Goal: Transaction & Acquisition: Purchase product/service

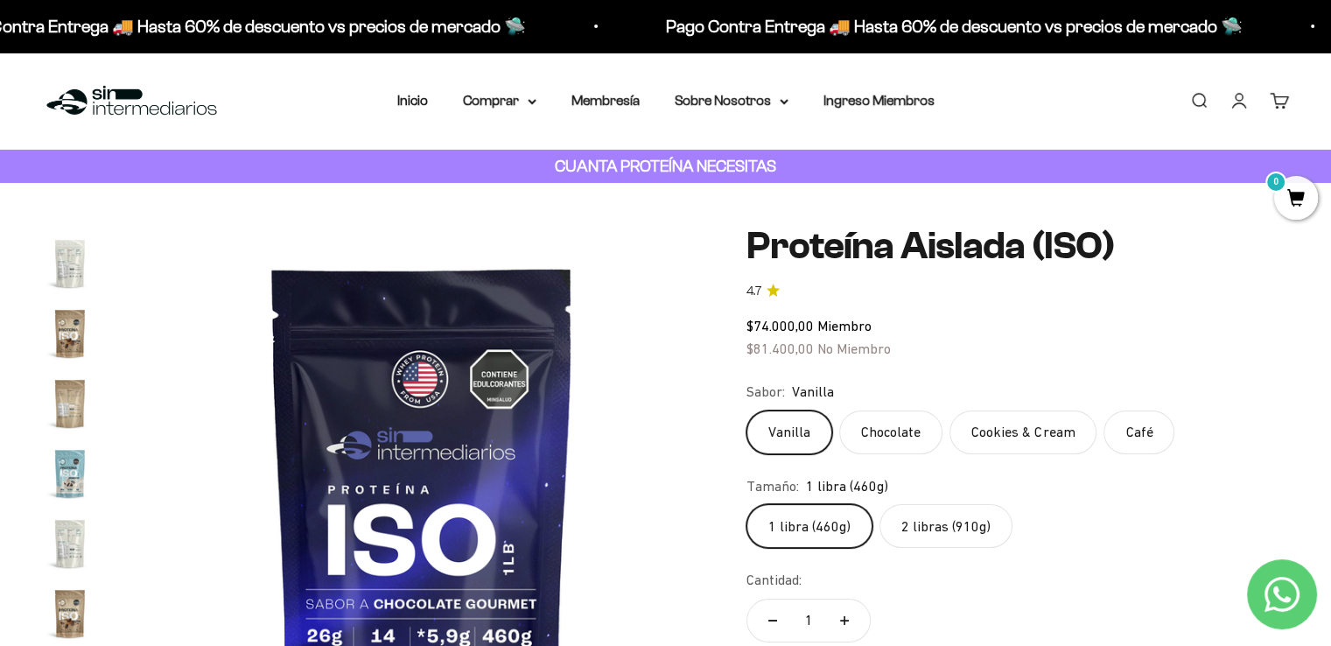
scroll to position [350, 0]
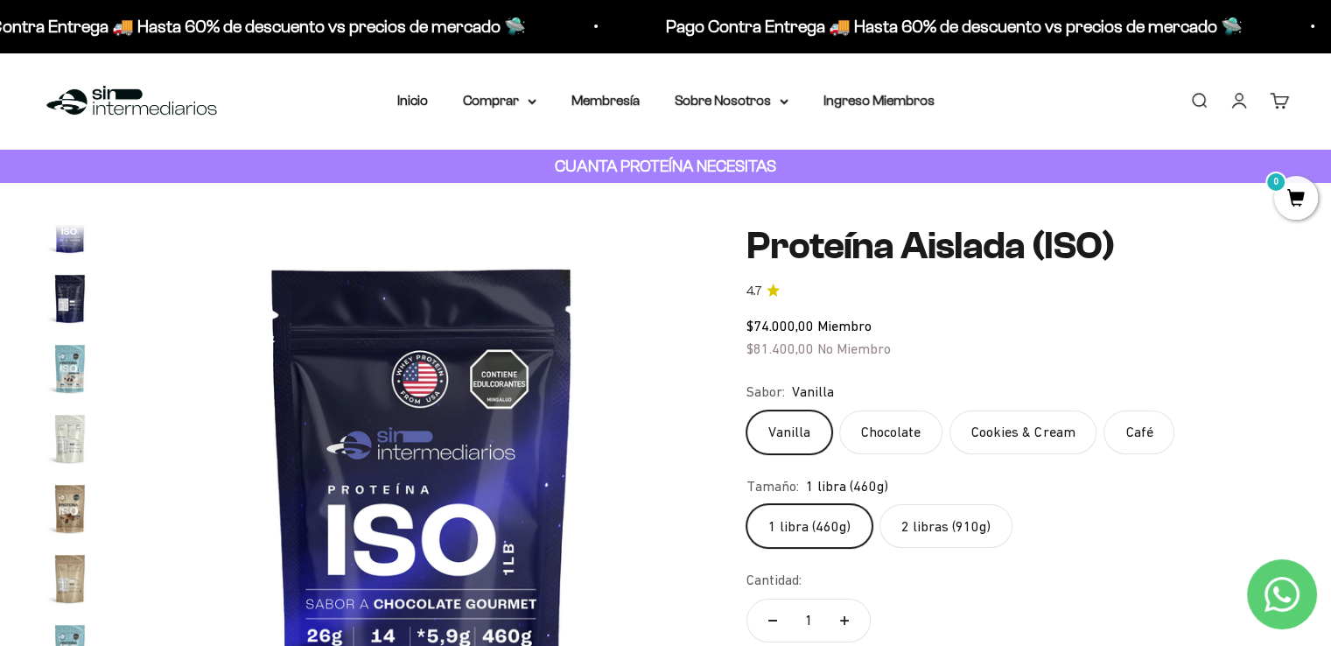
click at [74, 444] on img "Ir al artículo 9" at bounding box center [70, 438] width 56 height 56
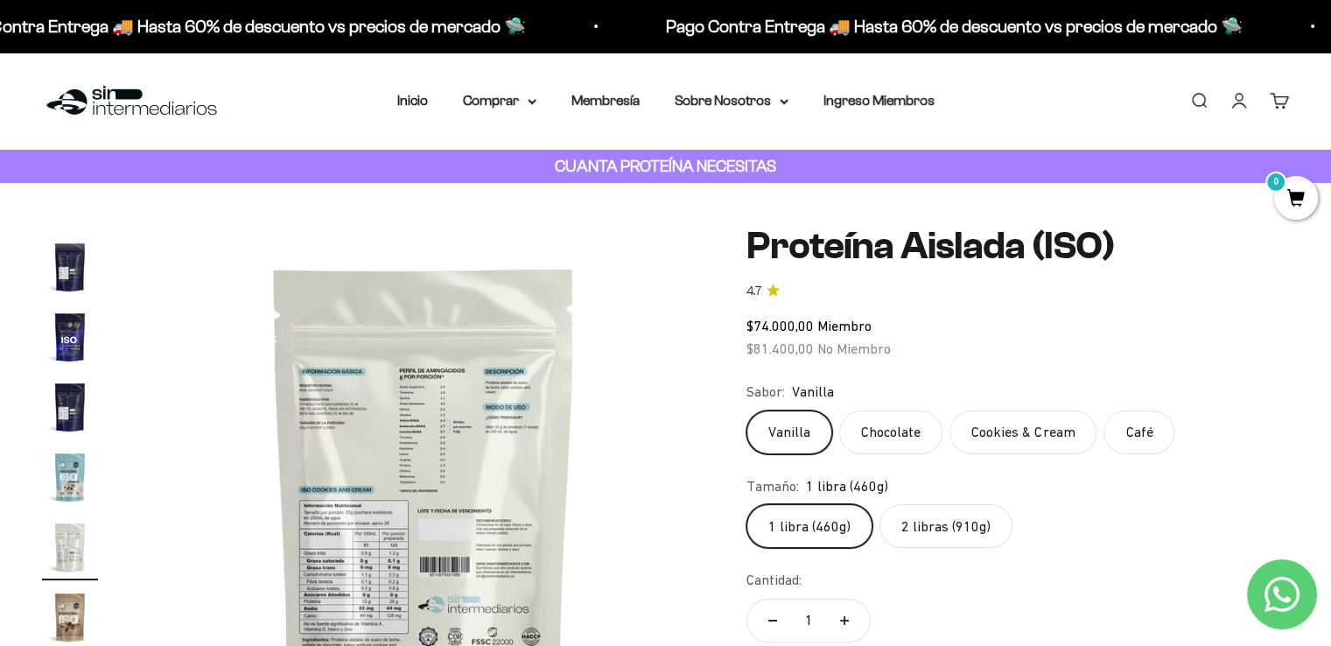
click at [376, 582] on img at bounding box center [424, 507] width 564 height 564
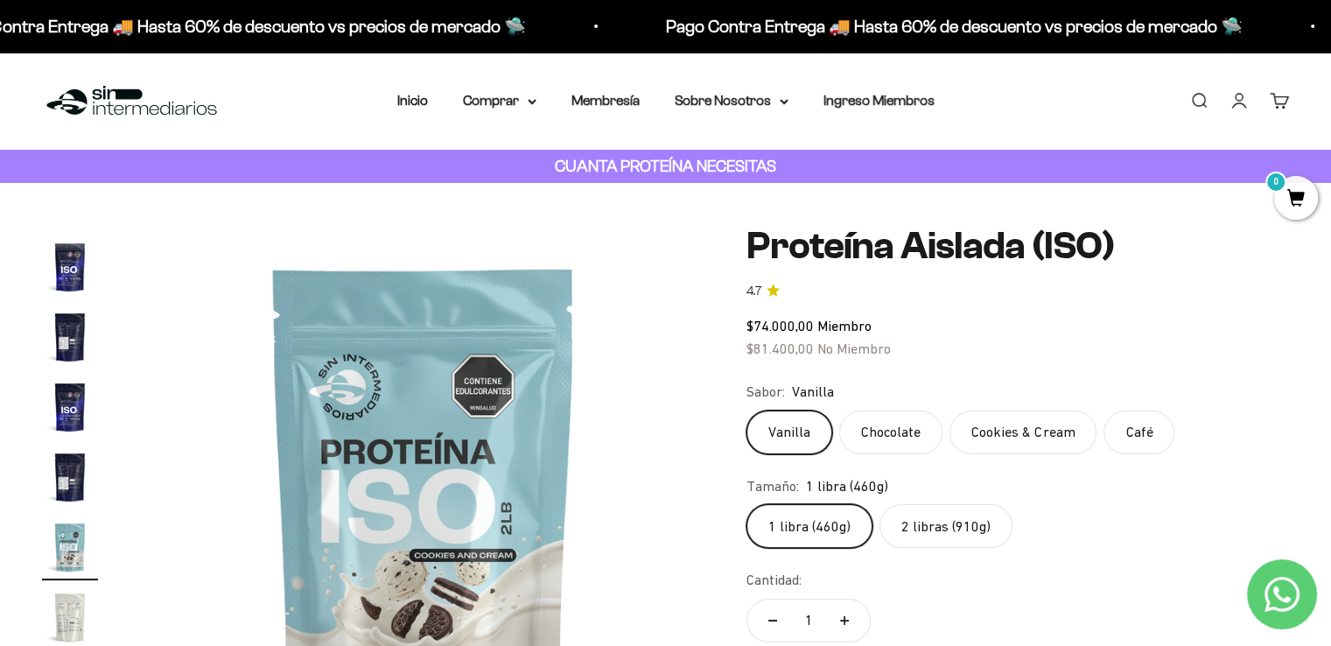
click at [57, 625] on img "Ir al artículo 9" at bounding box center [70, 617] width 56 height 56
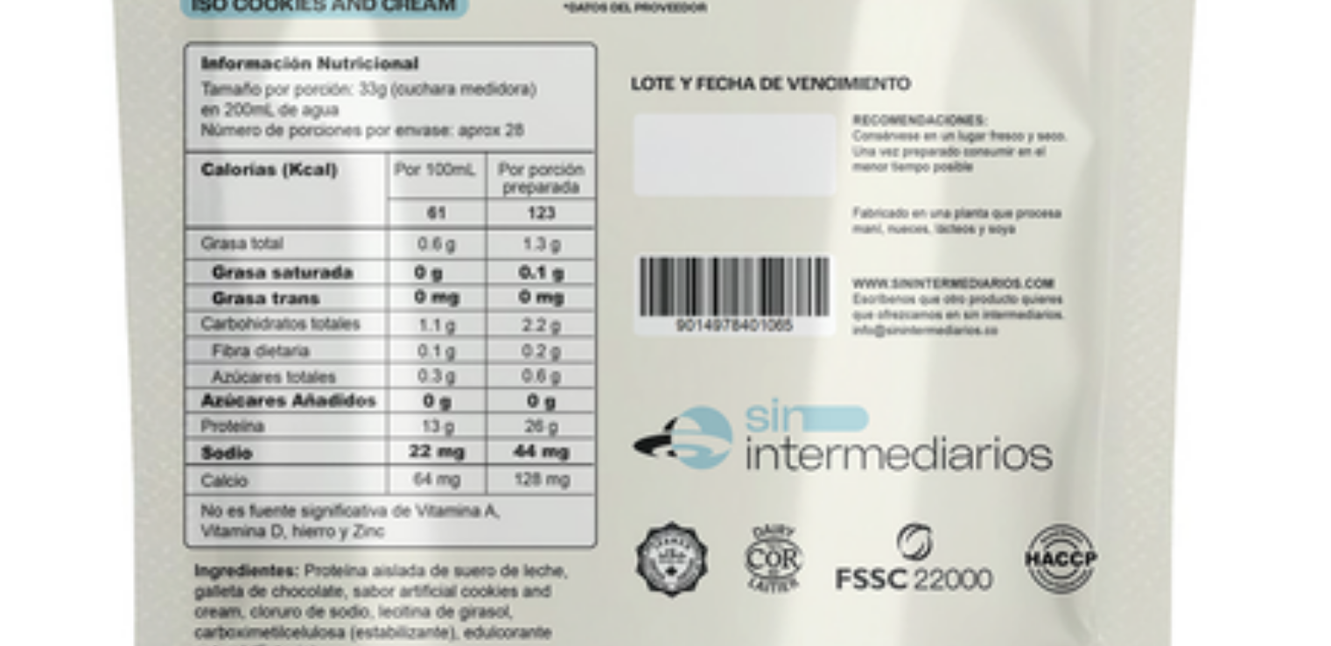
scroll to position [175, 0]
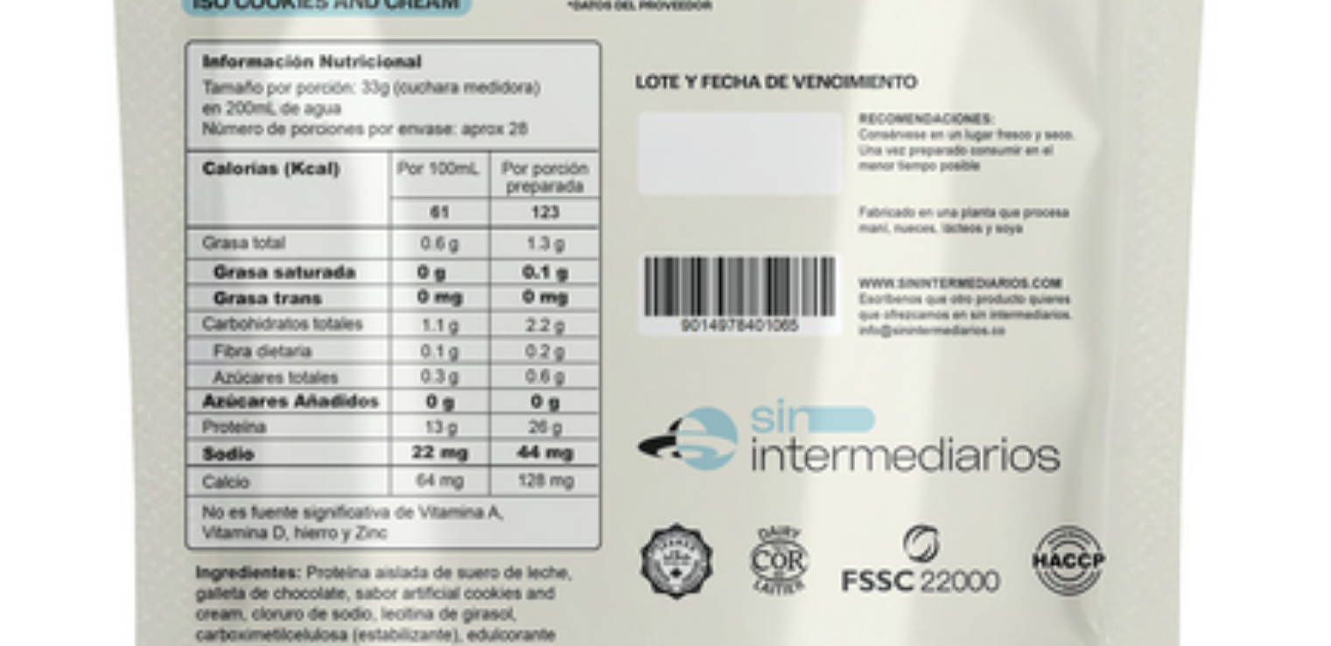
click at [597, 366] on img at bounding box center [424, 332] width 564 height 564
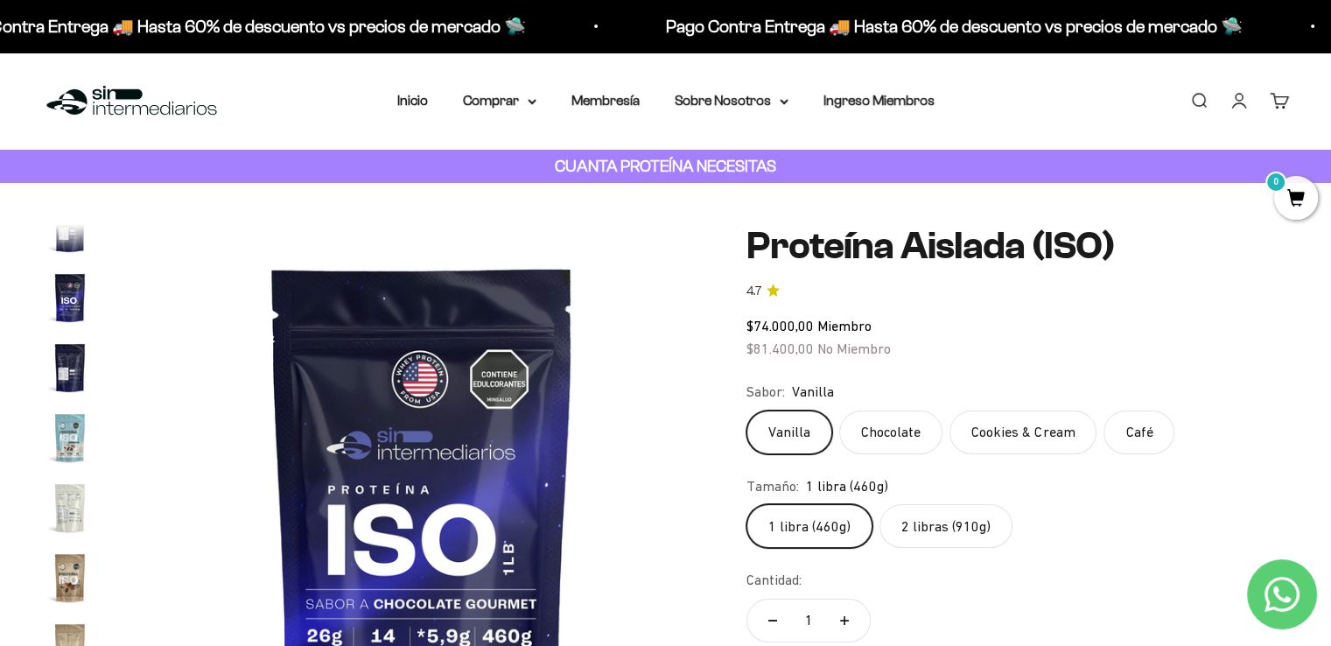
scroll to position [175, 0]
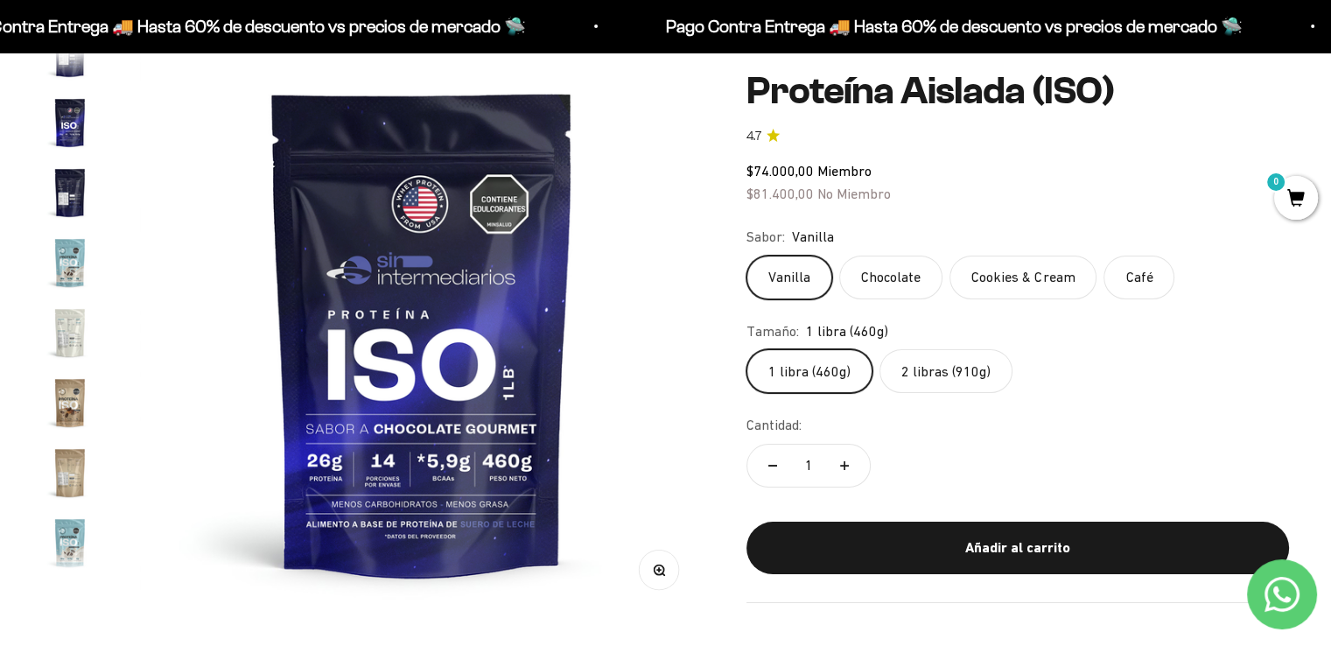
click at [928, 375] on label "2 libras (910g)" at bounding box center [945, 371] width 133 height 44
click at [746, 349] on input "2 libras (910g)" at bounding box center [746, 348] width 1 height 1
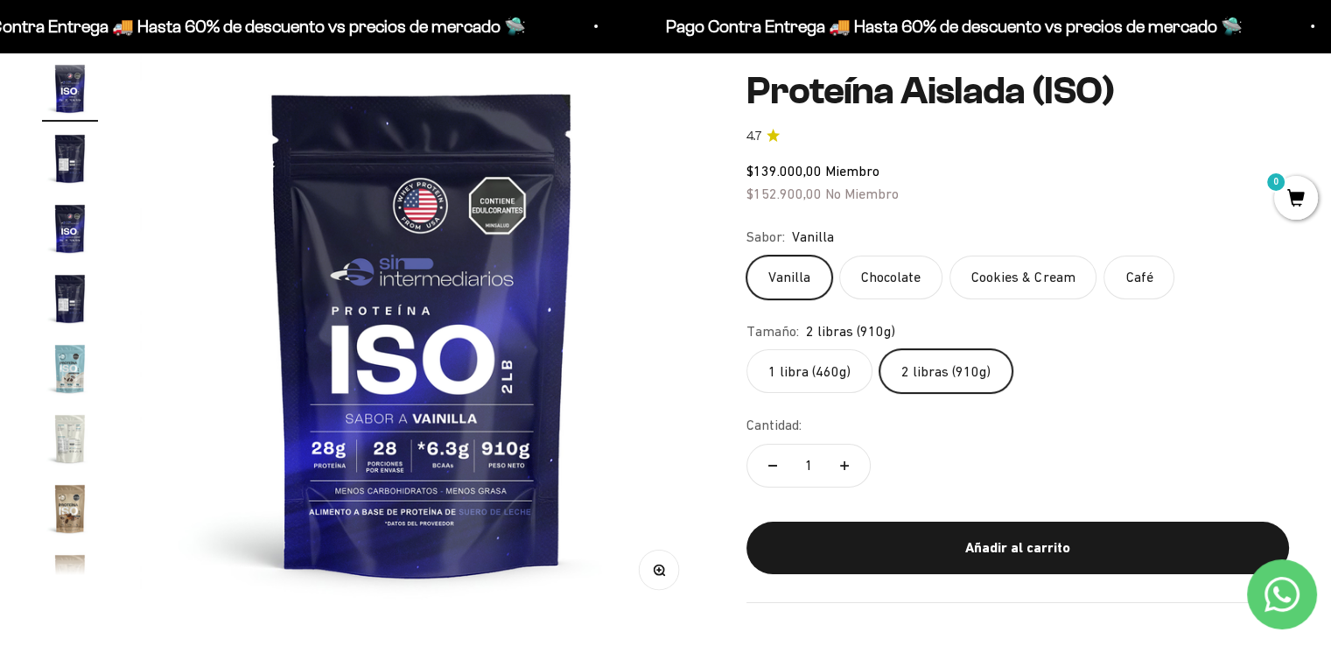
click at [69, 438] on img "Ir al artículo 9" at bounding box center [70, 438] width 56 height 56
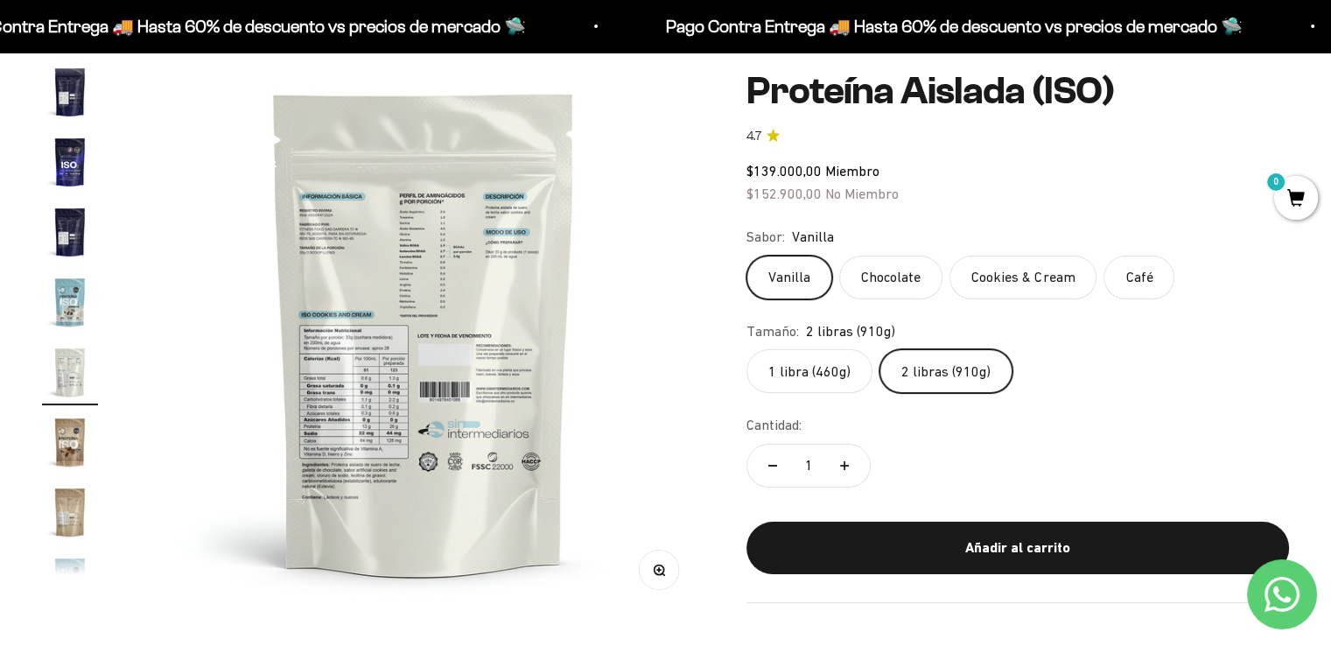
click at [360, 428] on img at bounding box center [424, 332] width 564 height 564
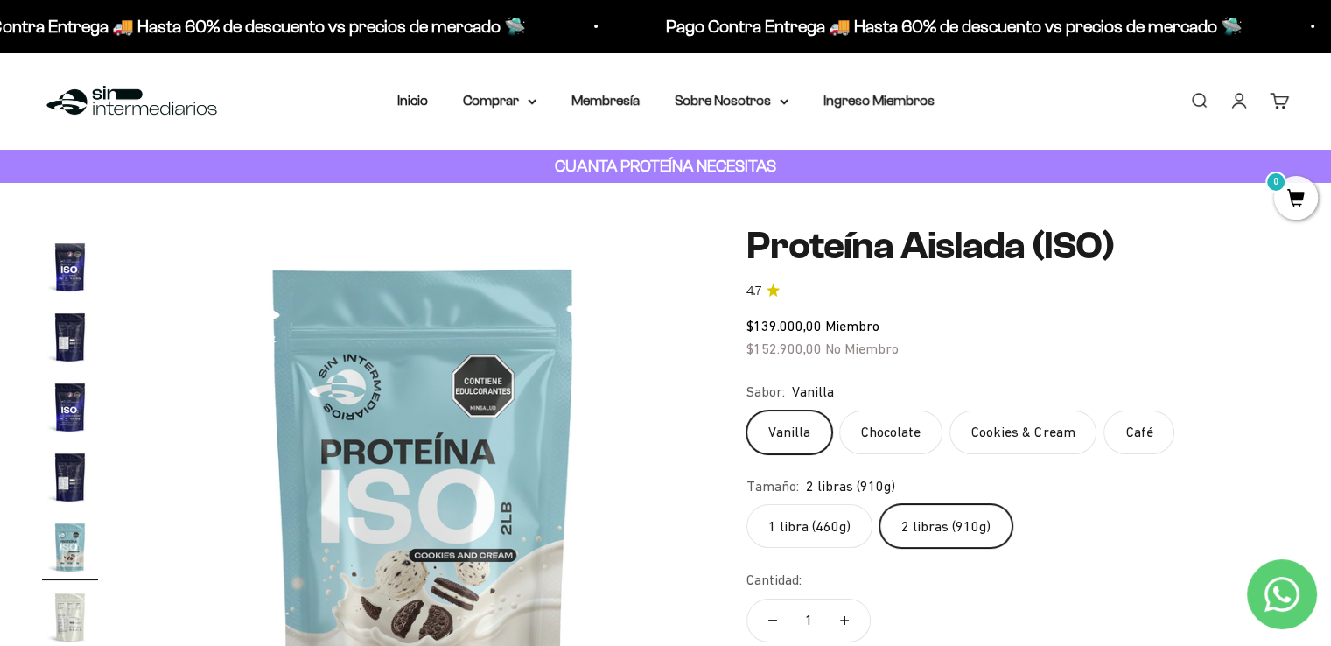
scroll to position [175, 0]
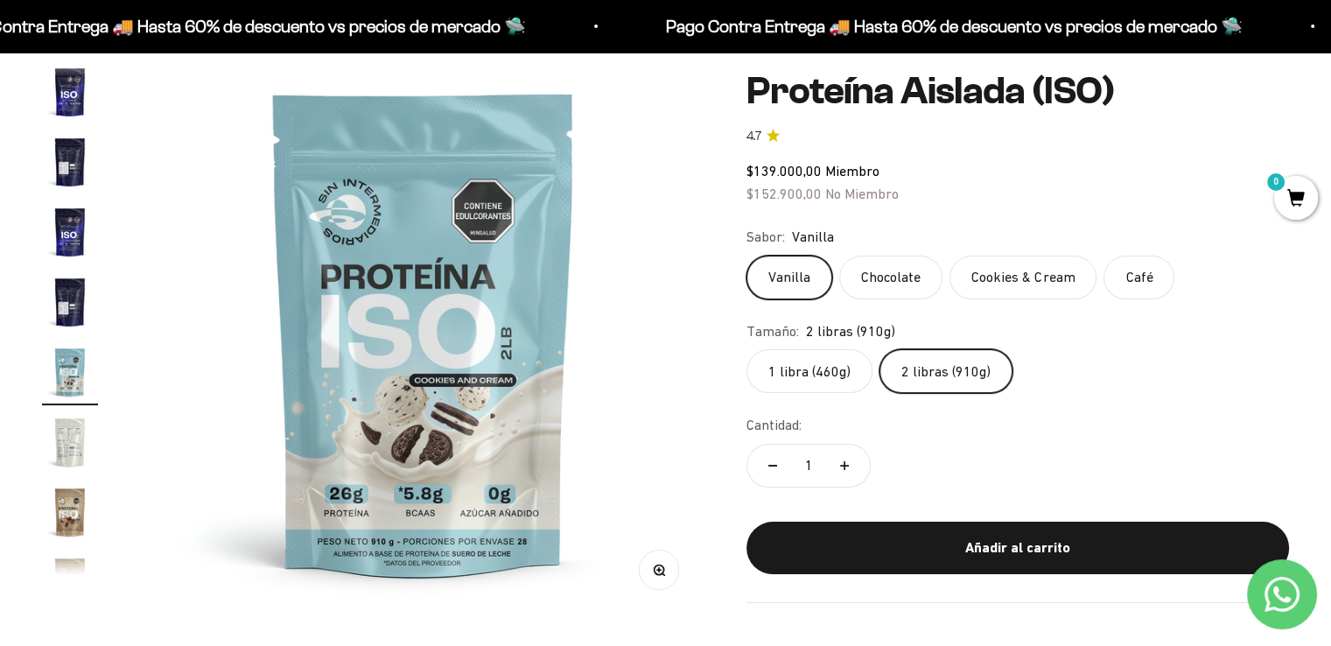
click at [788, 281] on label "Vanilla" at bounding box center [789, 278] width 86 height 44
click at [746, 256] on input "Vanilla" at bounding box center [746, 255] width 1 height 1
click at [862, 277] on label "Chocolate" at bounding box center [890, 278] width 103 height 44
click at [746, 256] on input "Chocolate" at bounding box center [746, 255] width 1 height 1
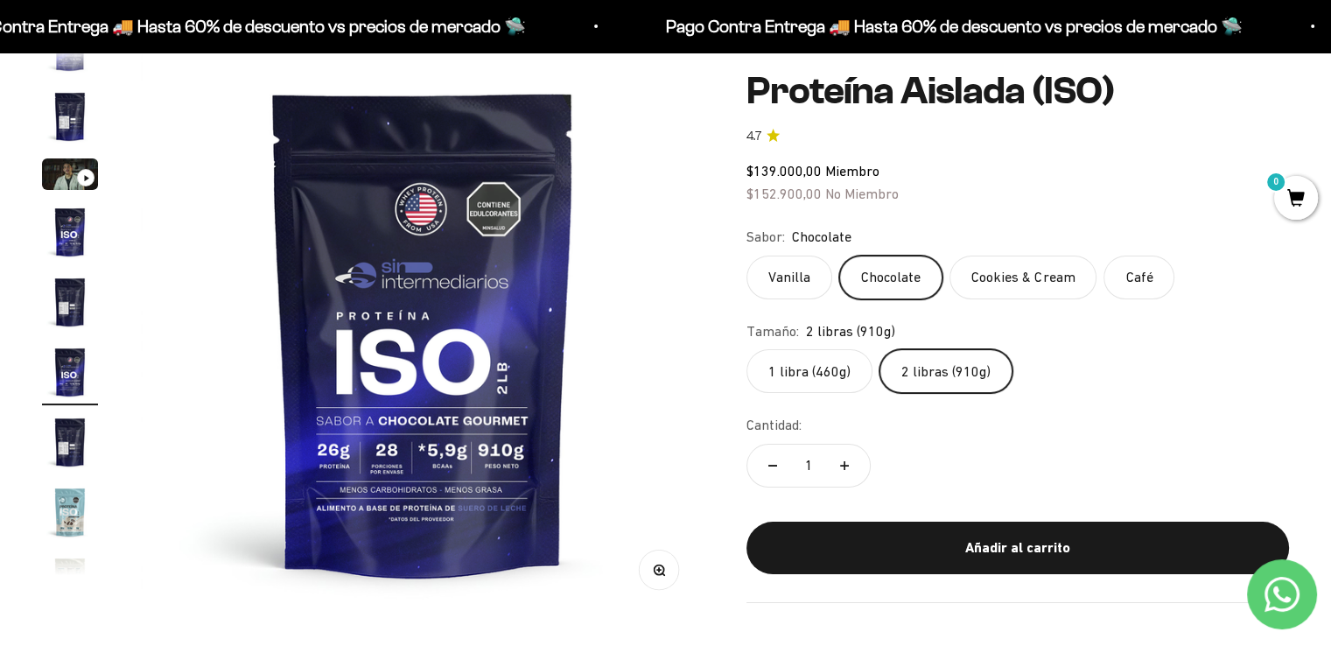
click at [1005, 272] on label "Cookies & Cream" at bounding box center [1022, 278] width 147 height 44
click at [746, 256] on input "Cookies & Cream" at bounding box center [746, 255] width 1 height 1
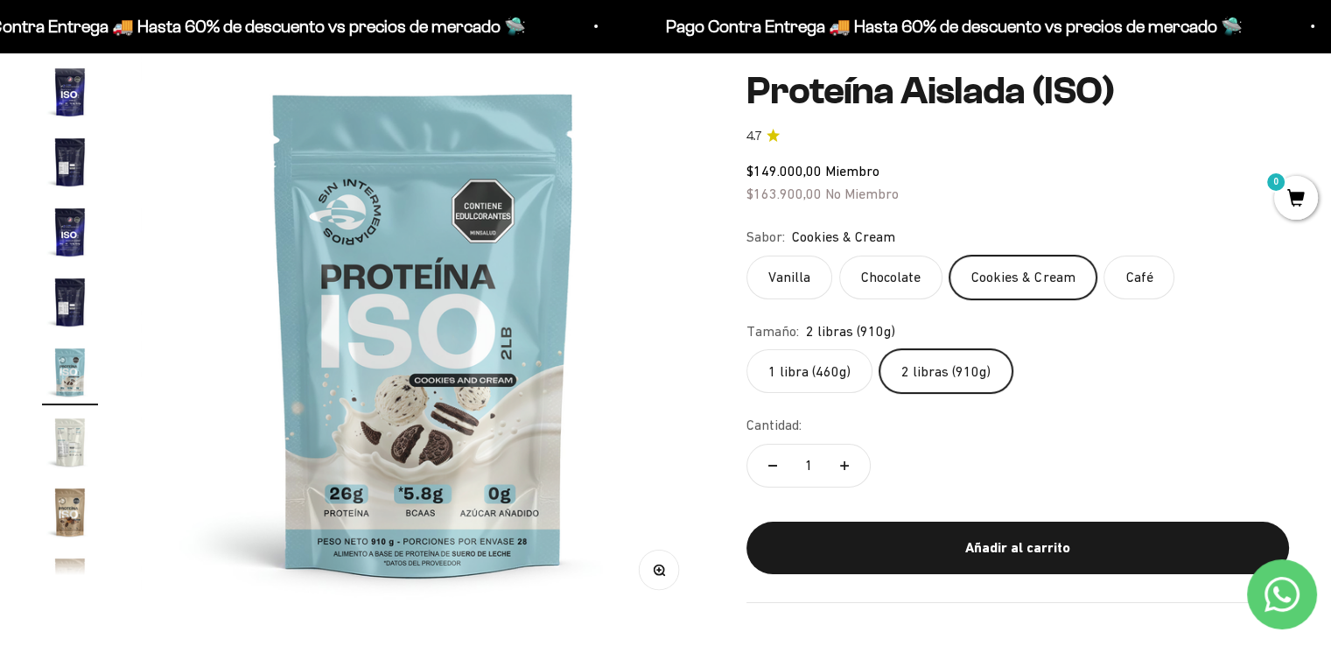
click at [1119, 279] on label "Café" at bounding box center [1138, 278] width 71 height 44
click at [746, 256] on input "Café" at bounding box center [746, 255] width 1 height 1
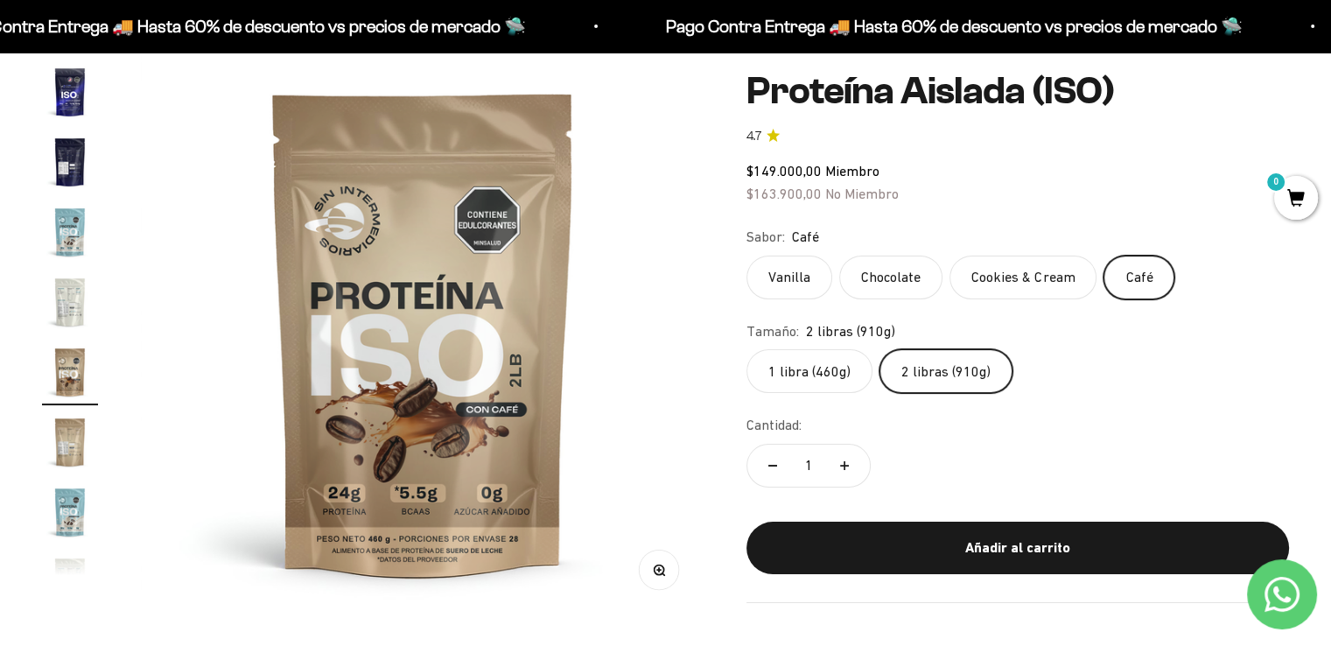
click at [880, 288] on label "Chocolate" at bounding box center [890, 278] width 103 height 44
click at [746, 256] on input "Chocolate" at bounding box center [746, 255] width 1 height 1
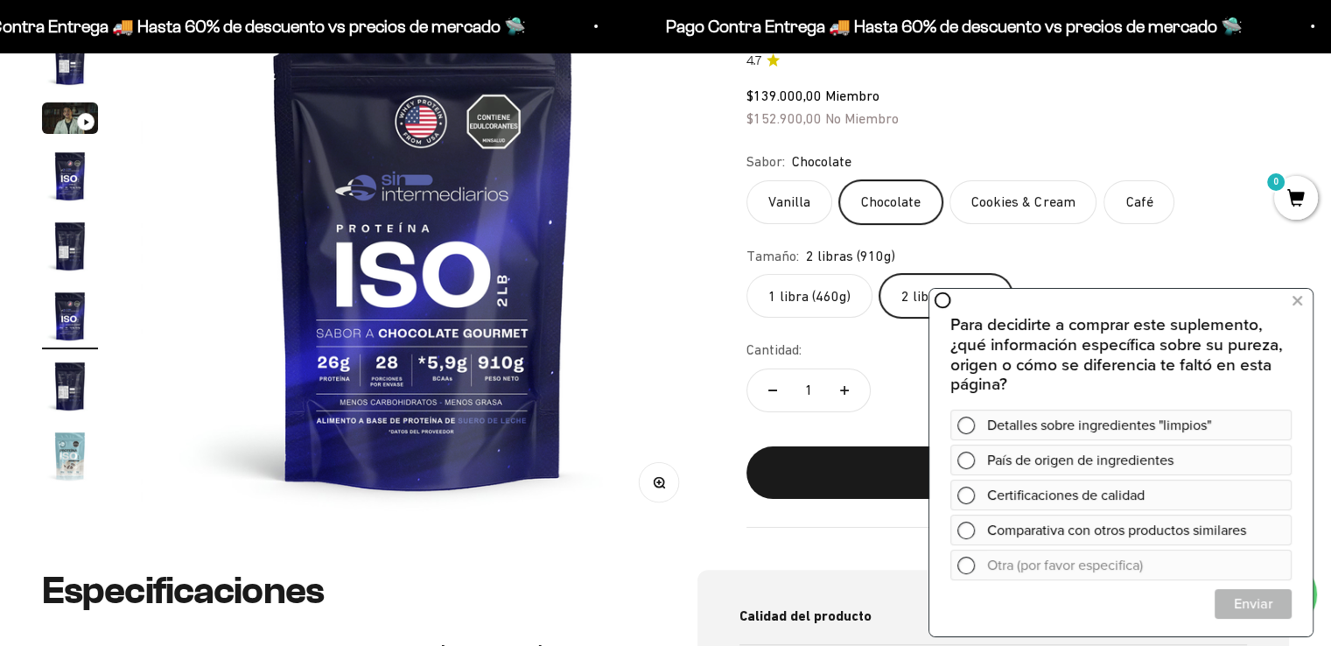
click at [654, 485] on icon "button" at bounding box center [660, 482] width 12 height 12
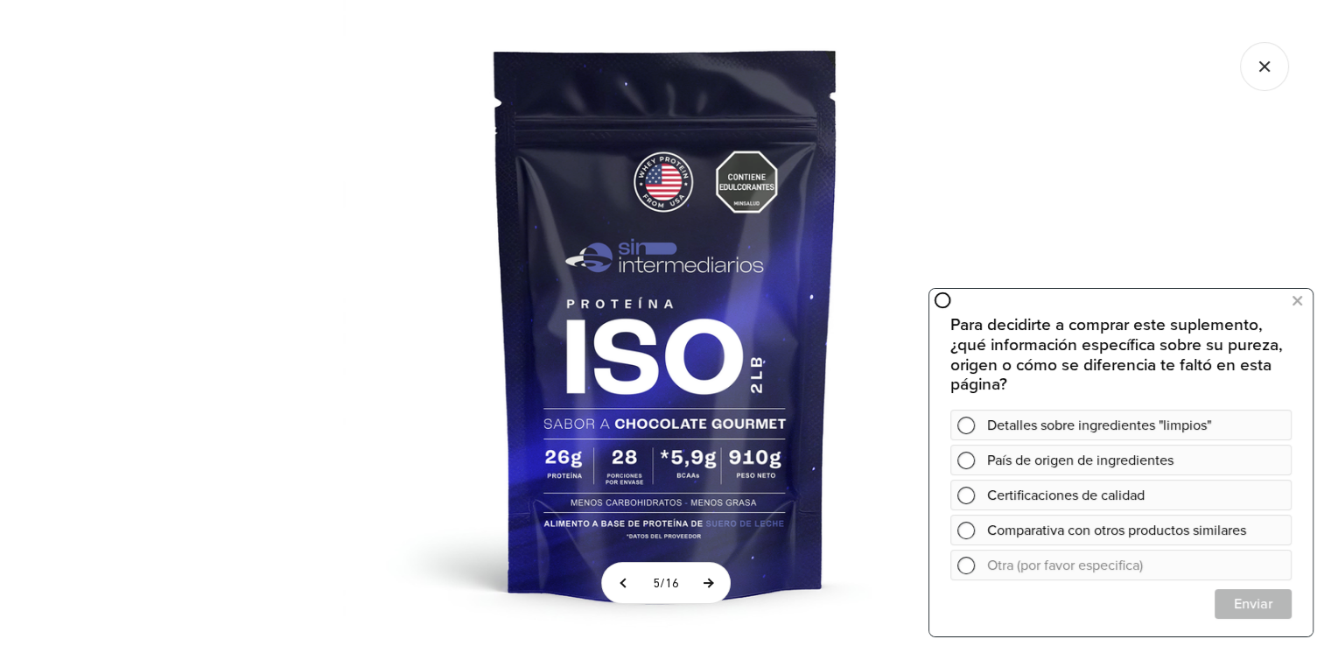
click at [704, 585] on button at bounding box center [708, 583] width 44 height 40
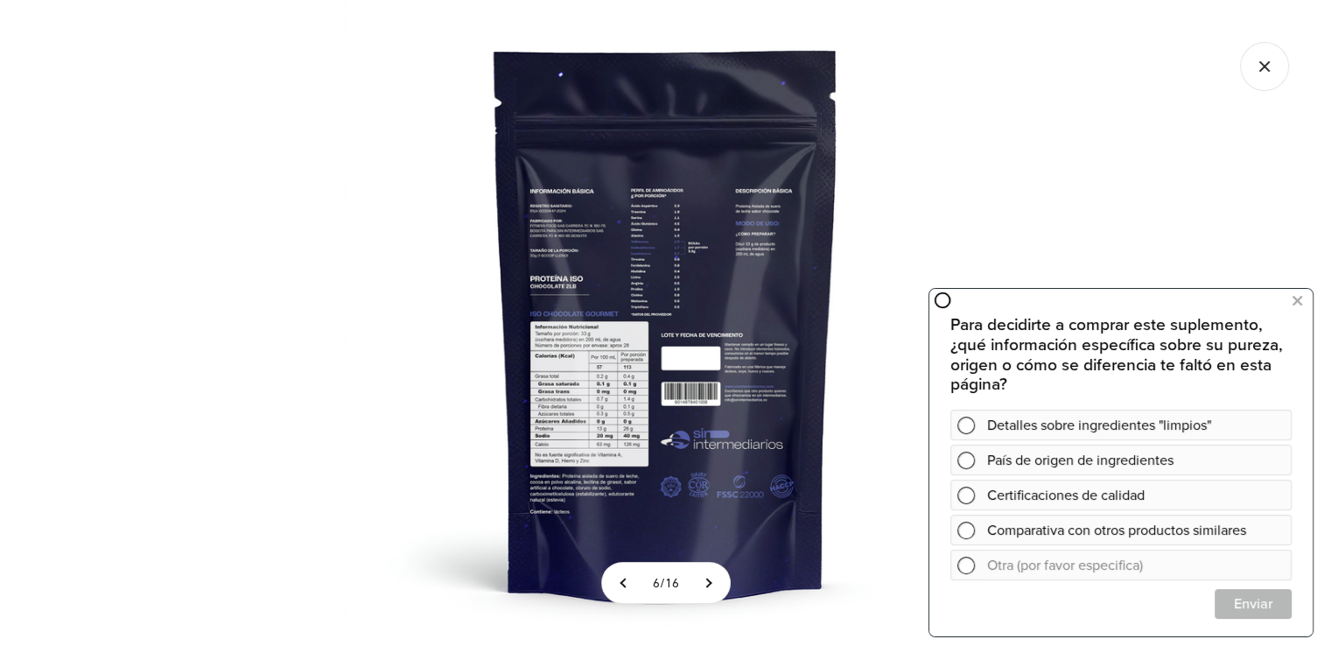
click at [1280, 67] on icon "Cerrar galería" at bounding box center [1264, 66] width 49 height 49
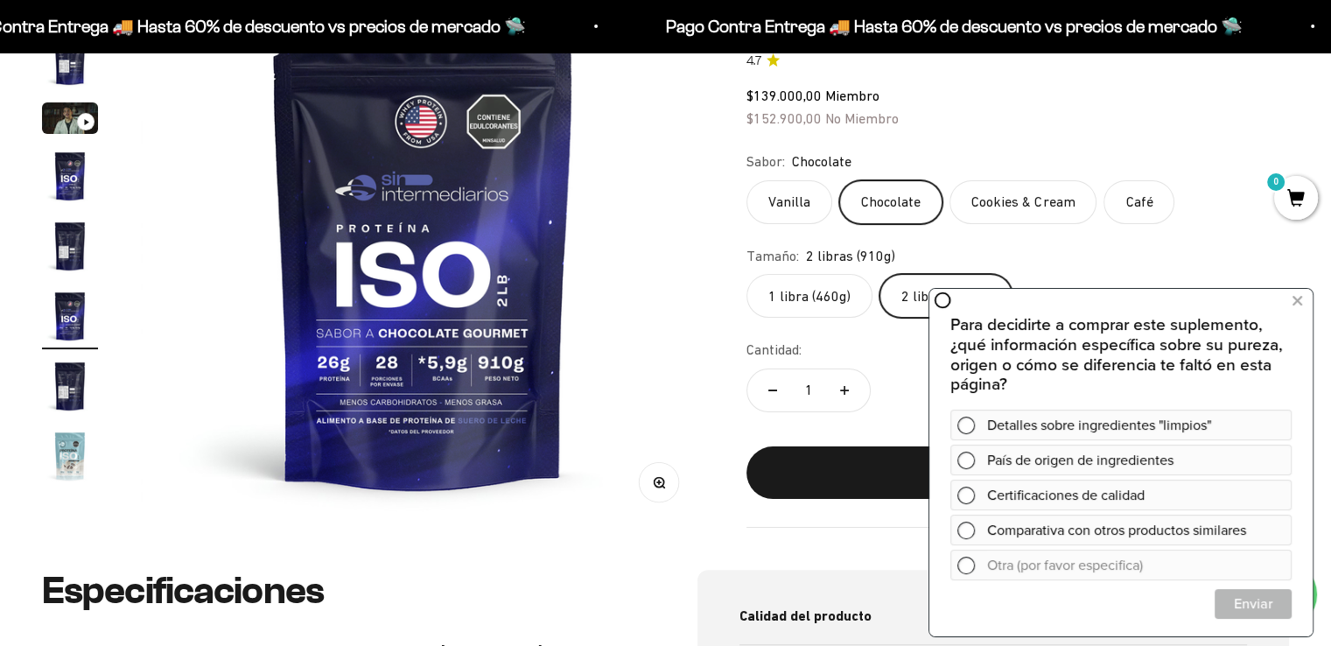
click at [796, 197] on label "Vanilla" at bounding box center [789, 202] width 86 height 44
click at [746, 180] on input "Vanilla" at bounding box center [746, 179] width 1 height 1
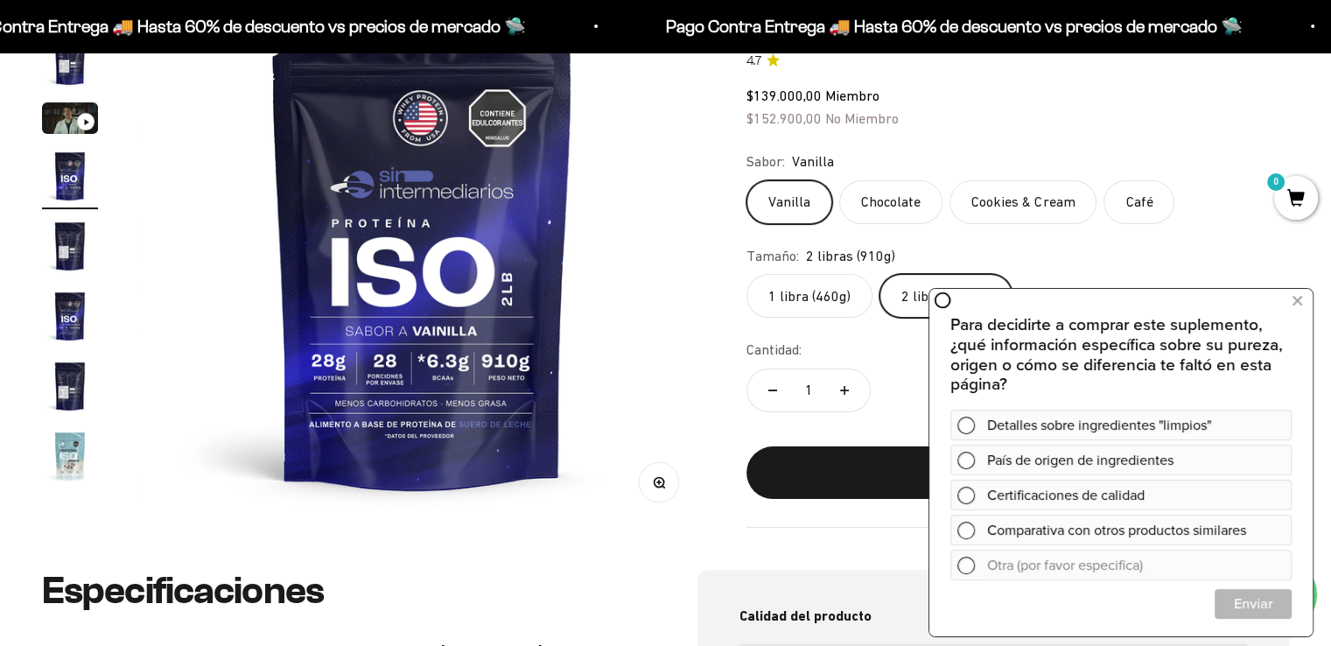
click at [532, 324] on img at bounding box center [422, 244] width 564 height 564
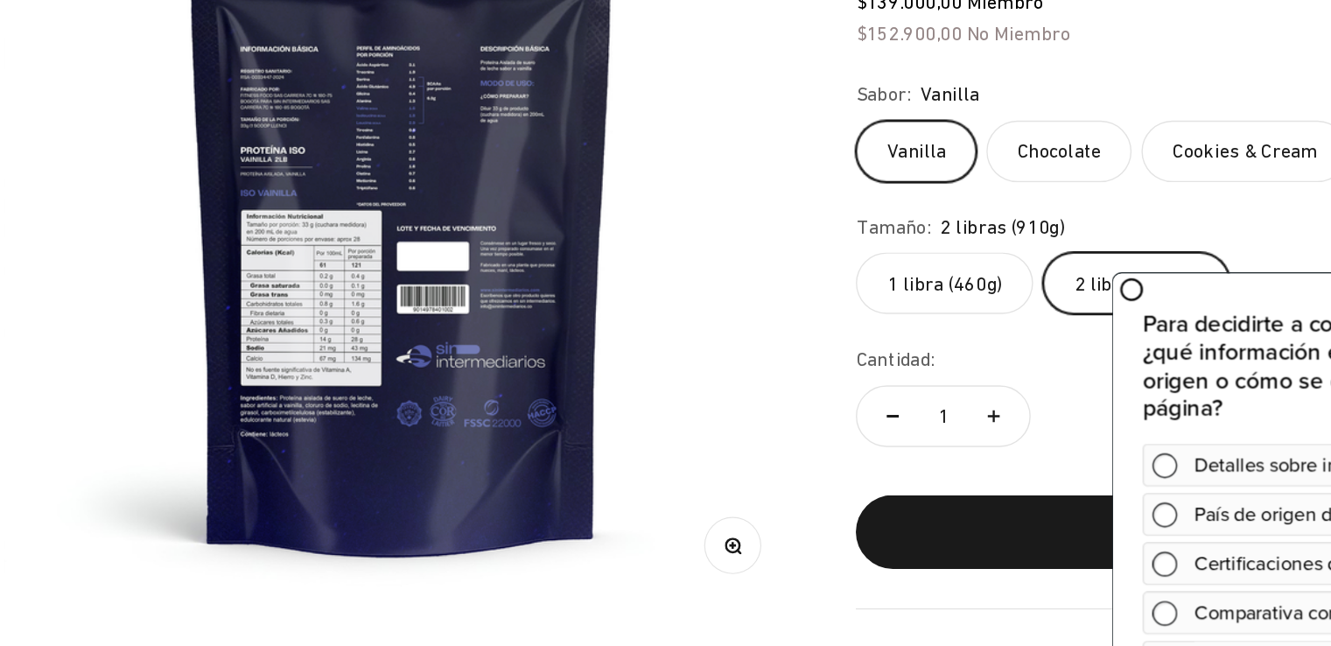
scroll to position [0, 2339]
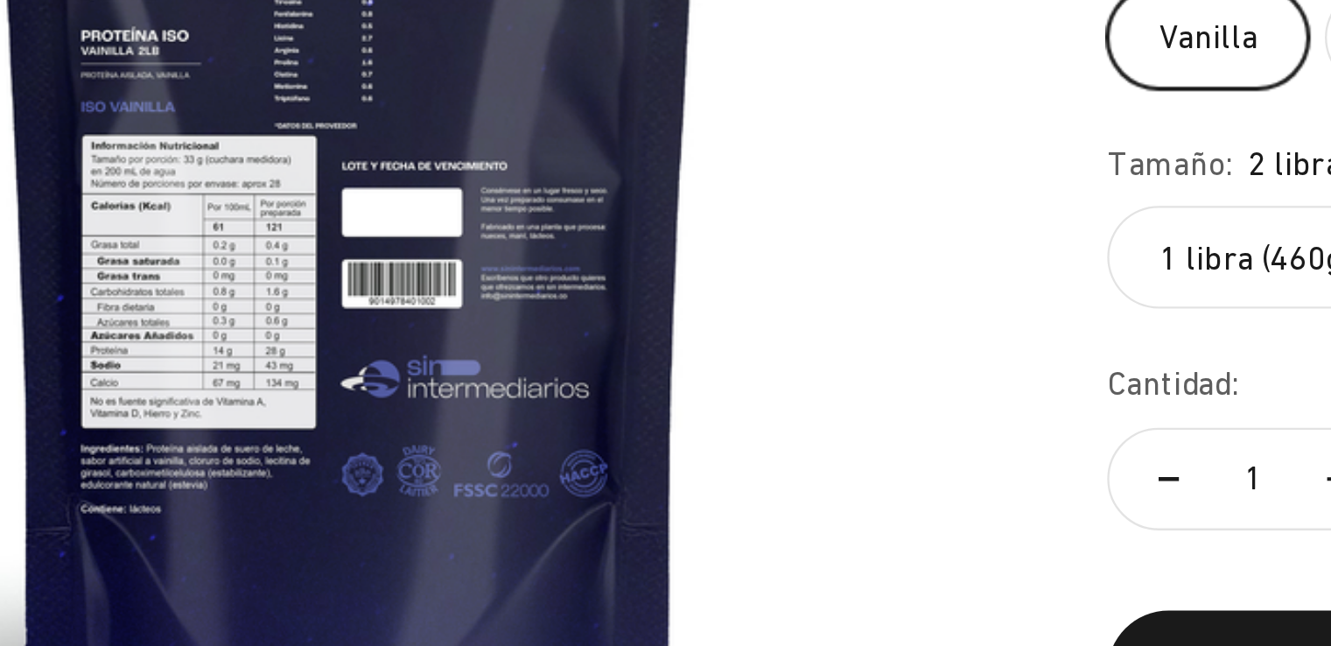
click at [651, 318] on img at bounding box center [423, 245] width 564 height 564
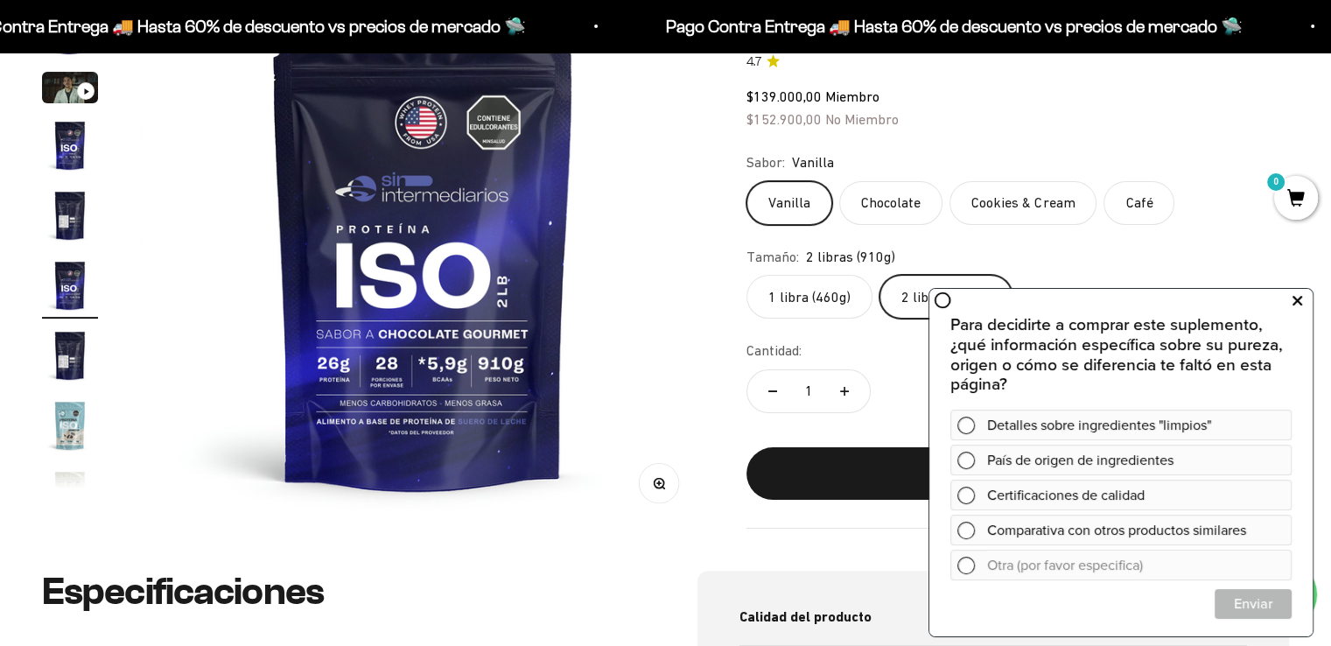
click at [1304, 299] on button at bounding box center [1297, 301] width 32 height 28
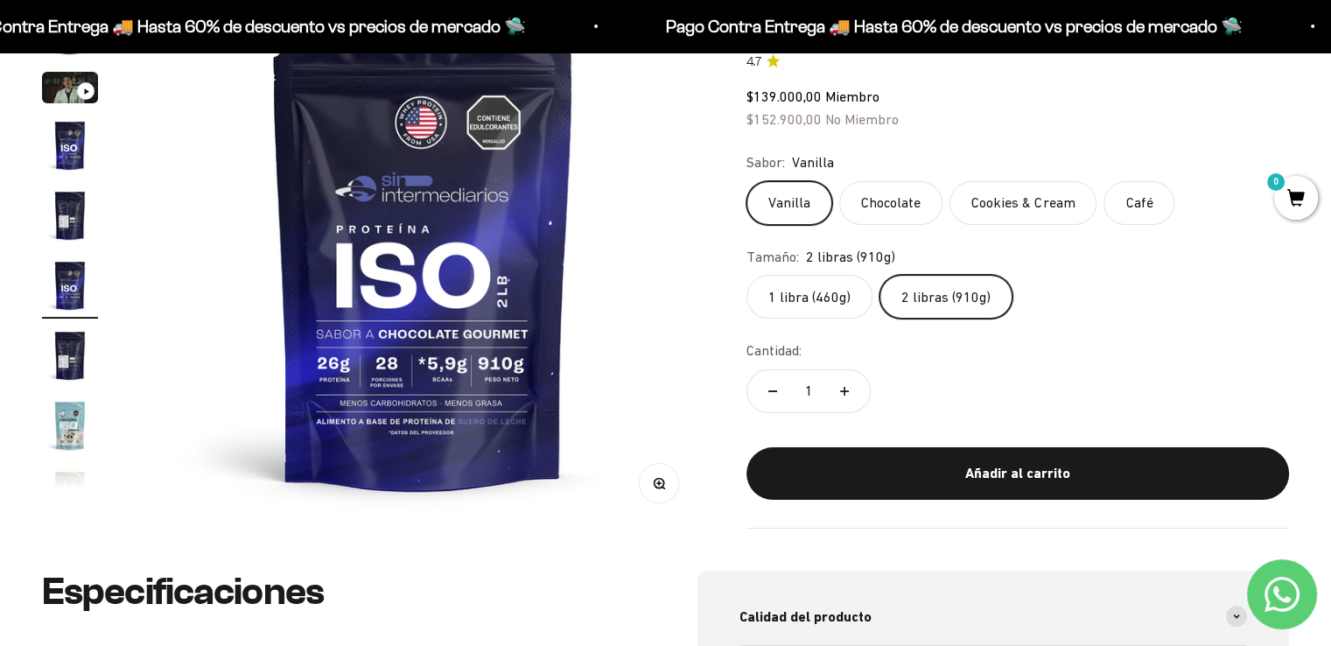
click at [931, 200] on label "Chocolate" at bounding box center [890, 203] width 103 height 44
click at [746, 181] on input "Chocolate" at bounding box center [746, 180] width 1 height 1
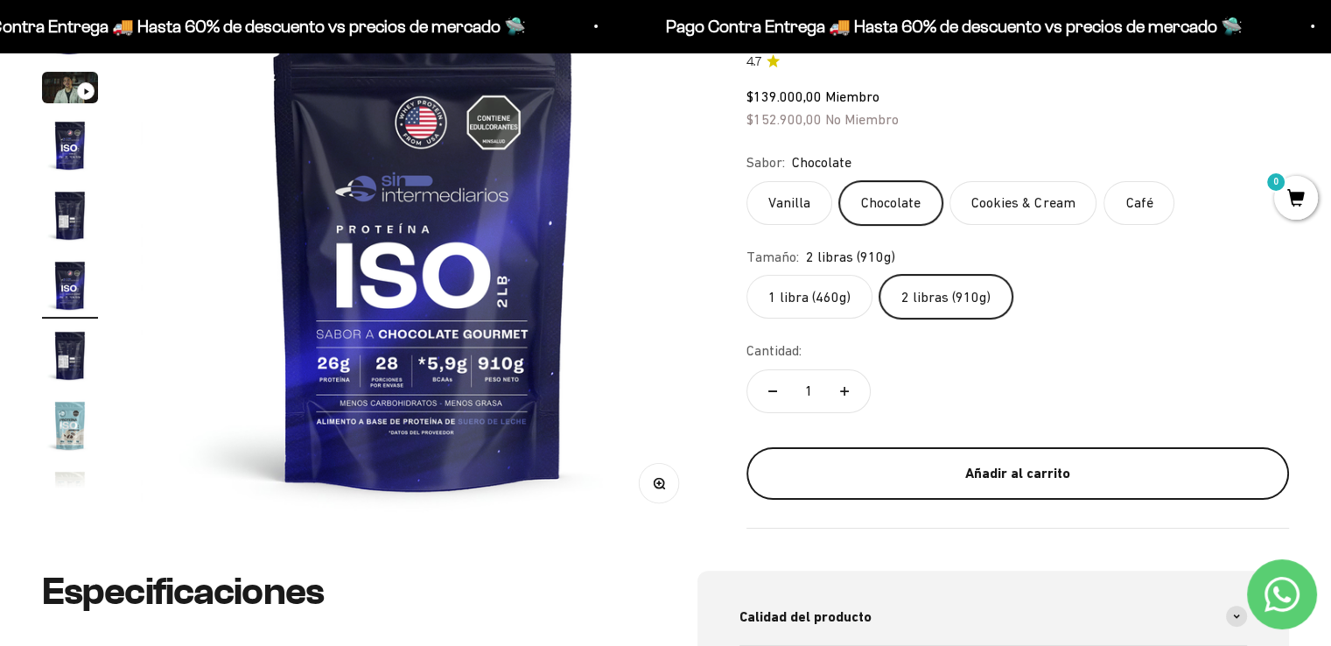
click at [900, 468] on div "Añadir al carrito" at bounding box center [1017, 473] width 473 height 23
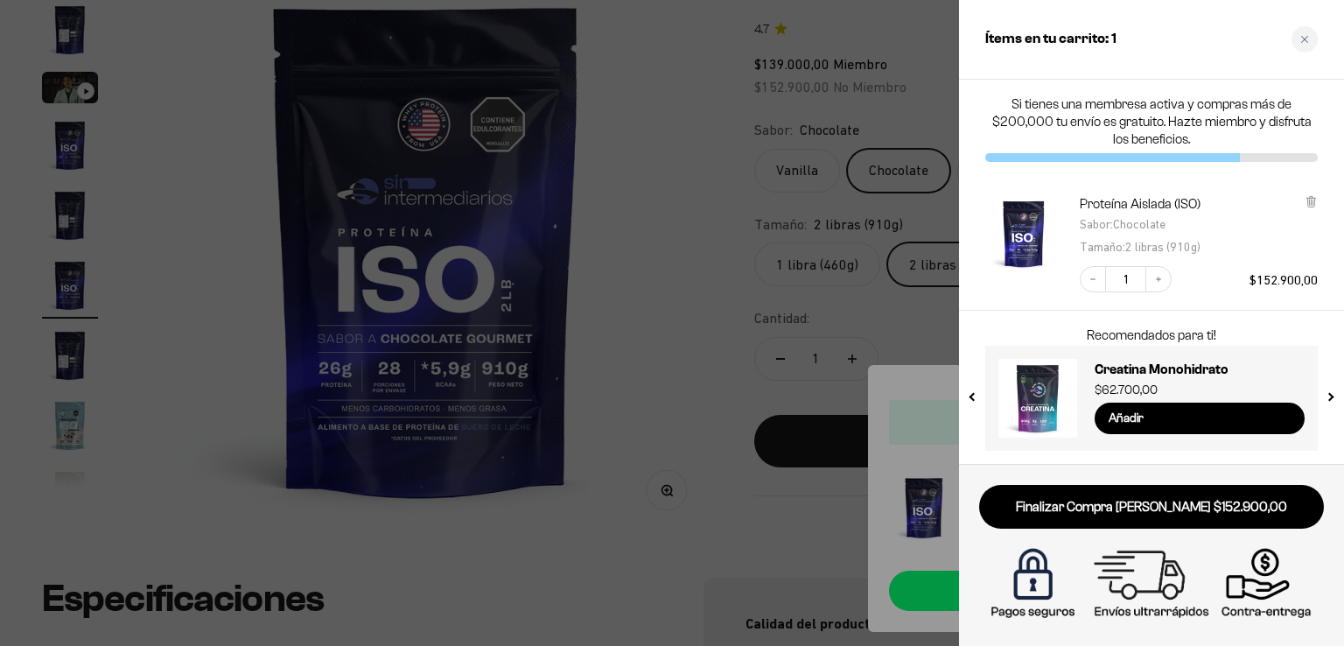
click at [687, 161] on div at bounding box center [672, 323] width 1344 height 646
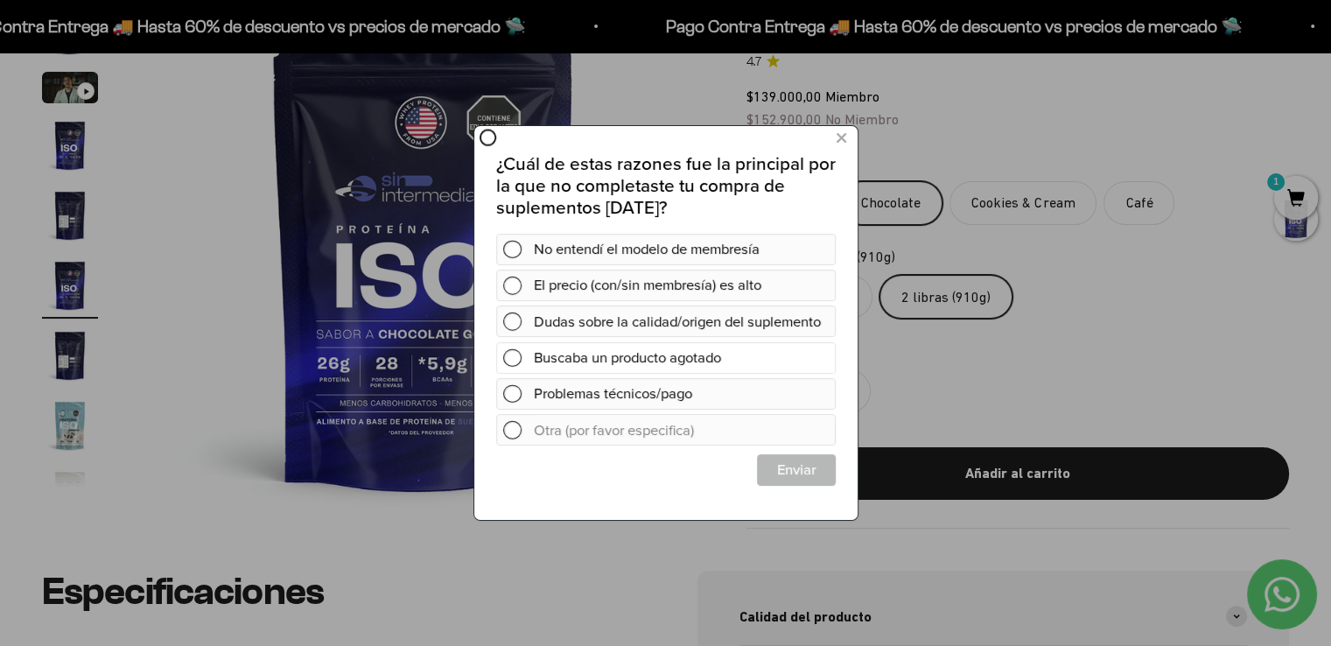
scroll to position [0, 0]
click at [840, 142] on icon at bounding box center [841, 139] width 10 height 24
click at [839, 143] on icon at bounding box center [841, 139] width 10 height 24
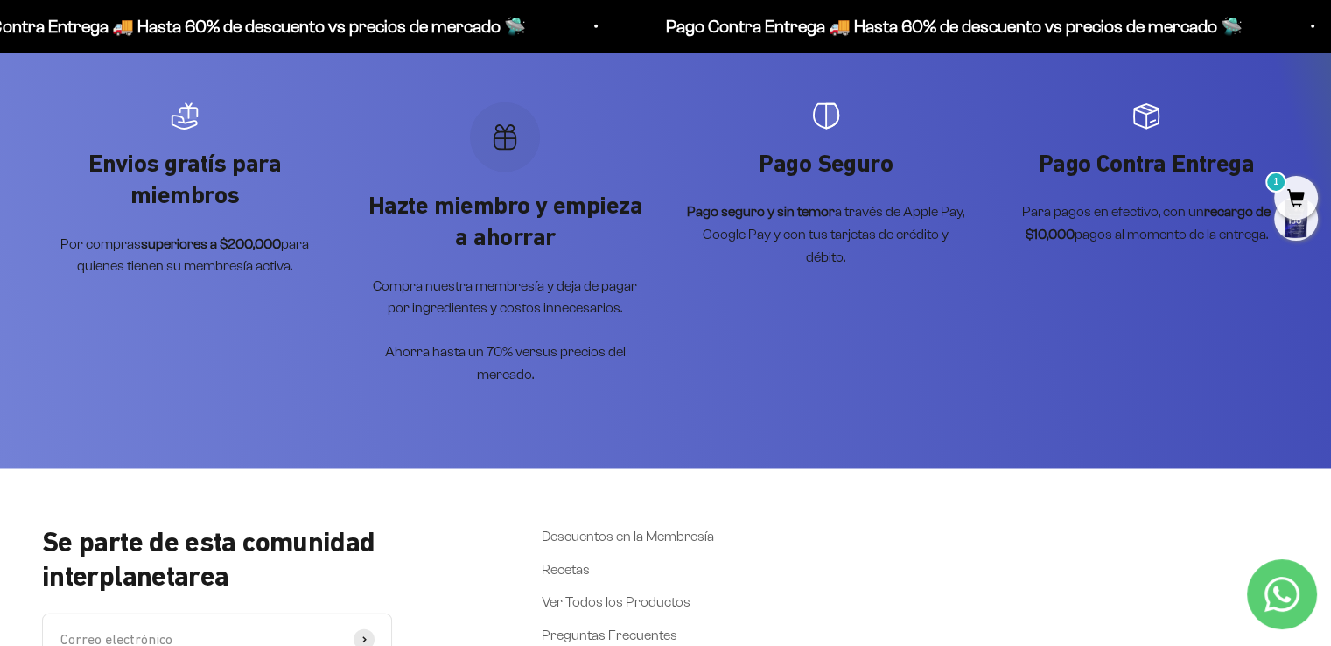
scroll to position [4620, 0]
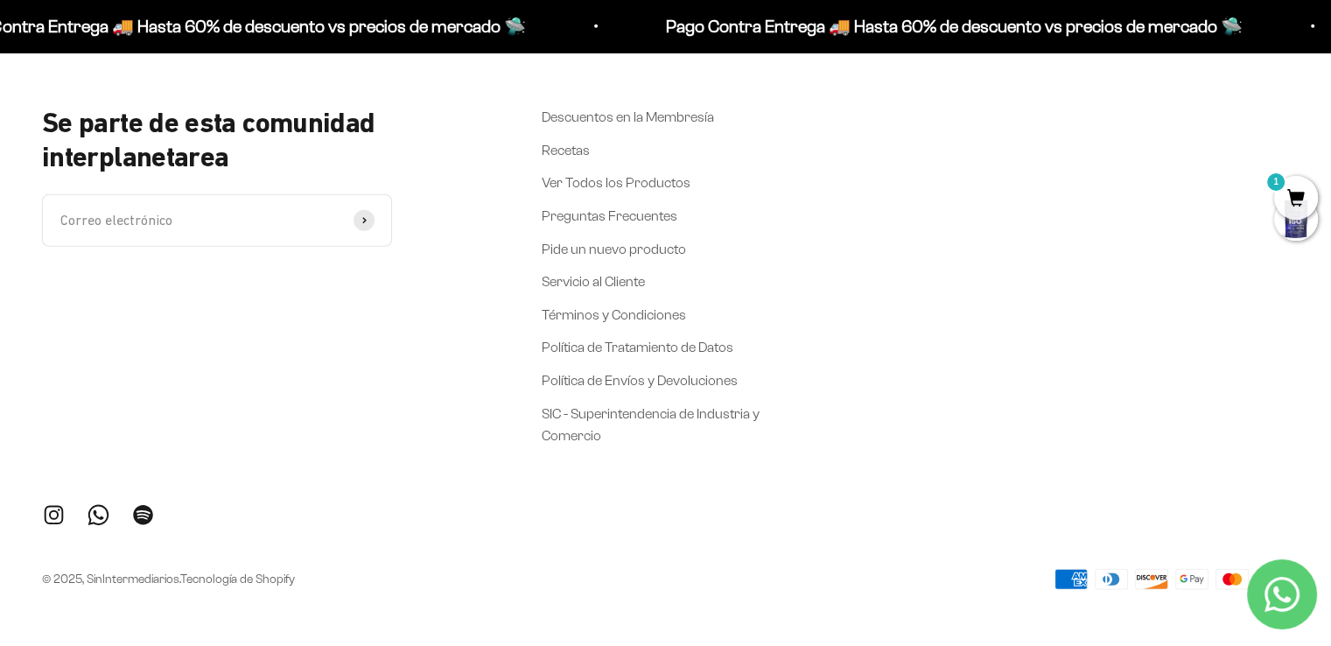
click at [1292, 596] on icon "Contact us on WhatsApp" at bounding box center [1281, 594] width 35 height 35
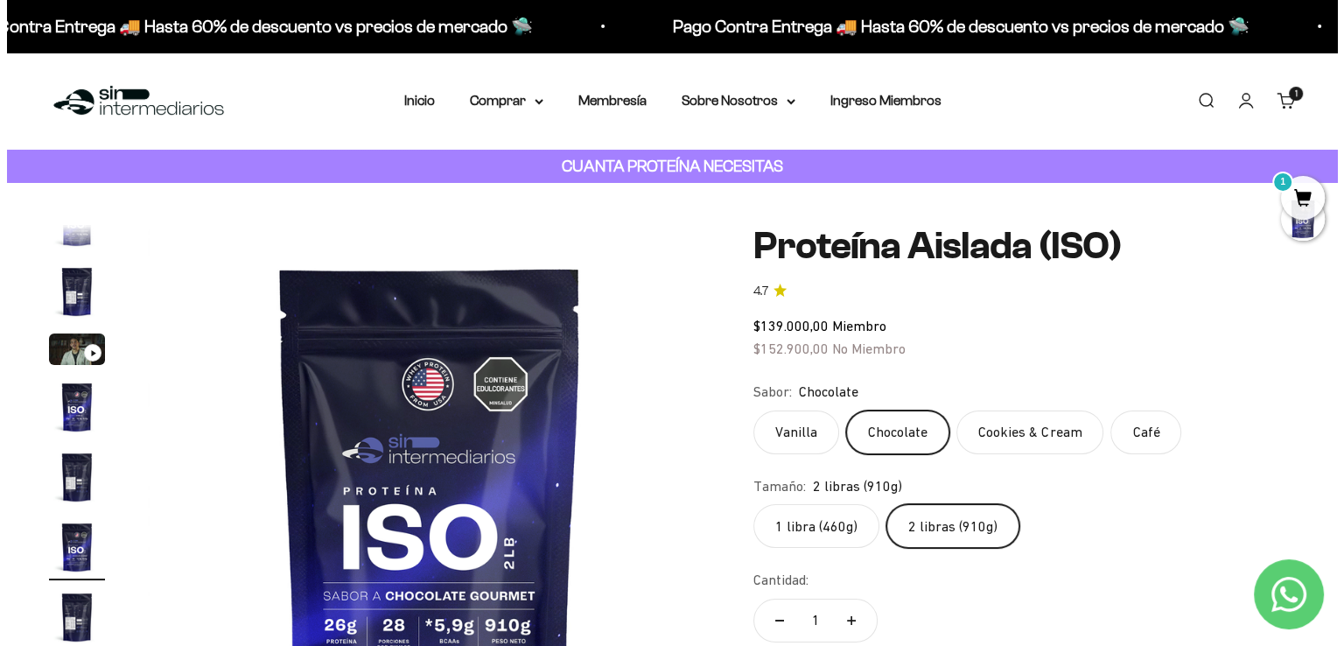
scroll to position [88, 0]
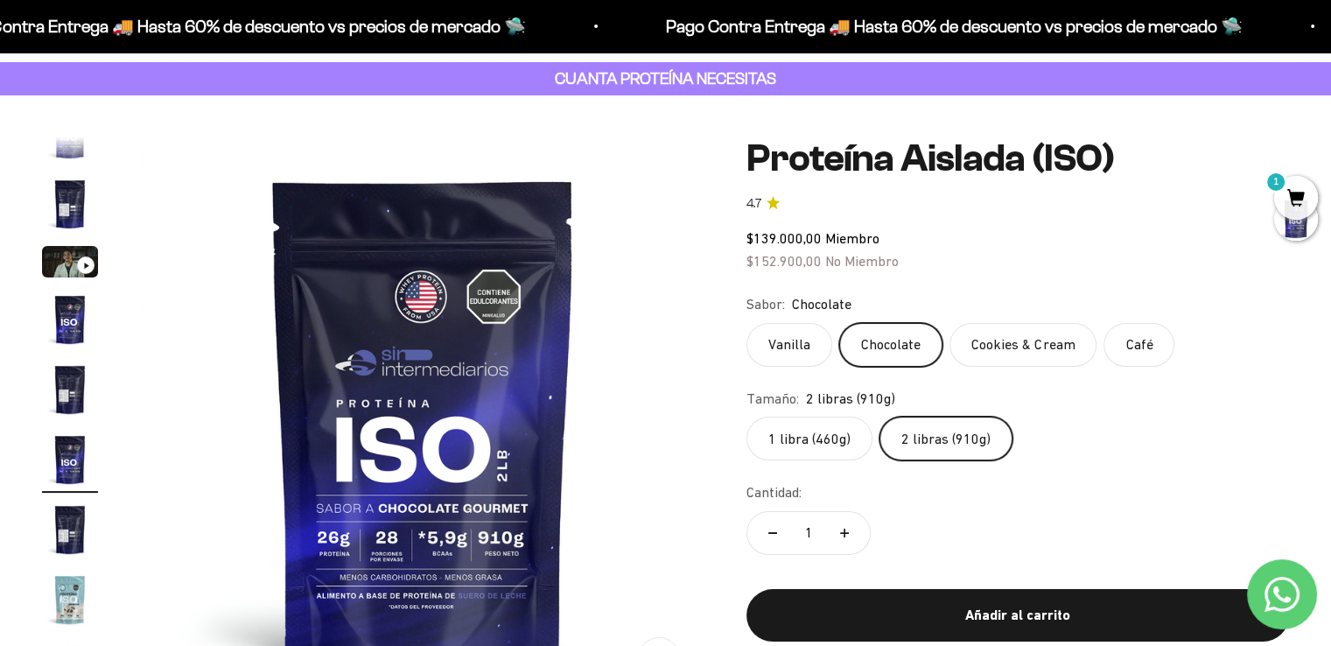
click at [1306, 193] on span "1" at bounding box center [1296, 198] width 44 height 44
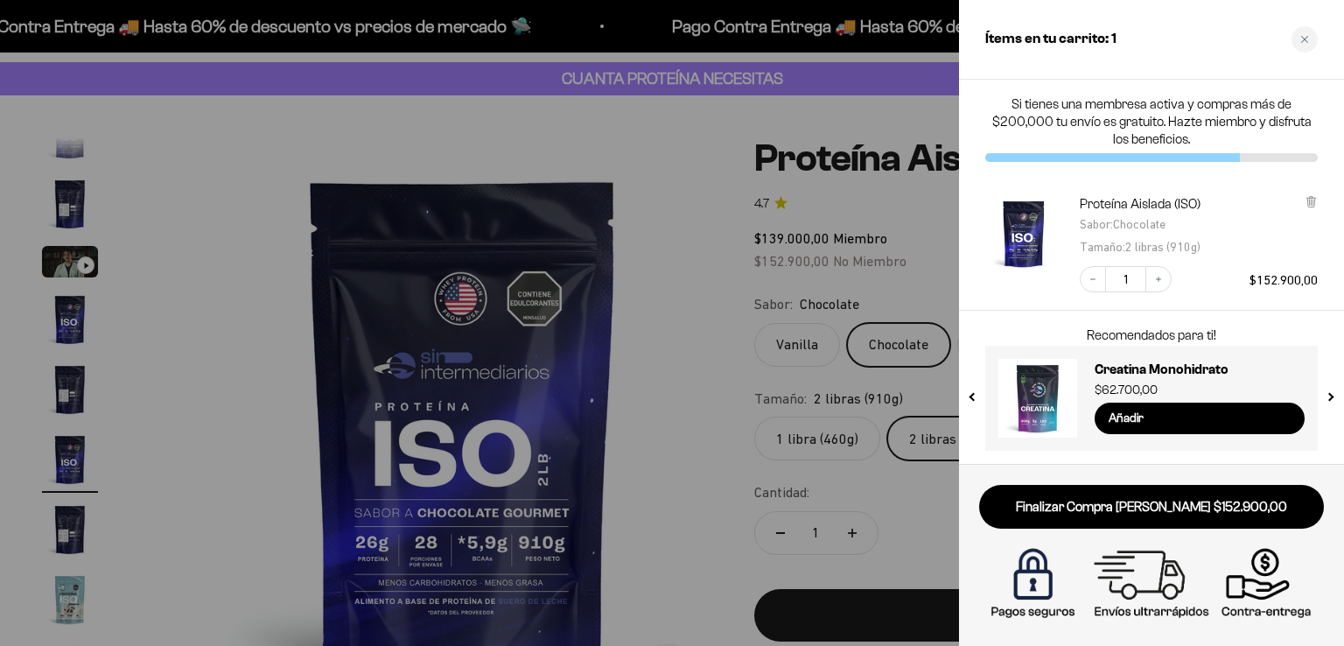
scroll to position [0, 2965]
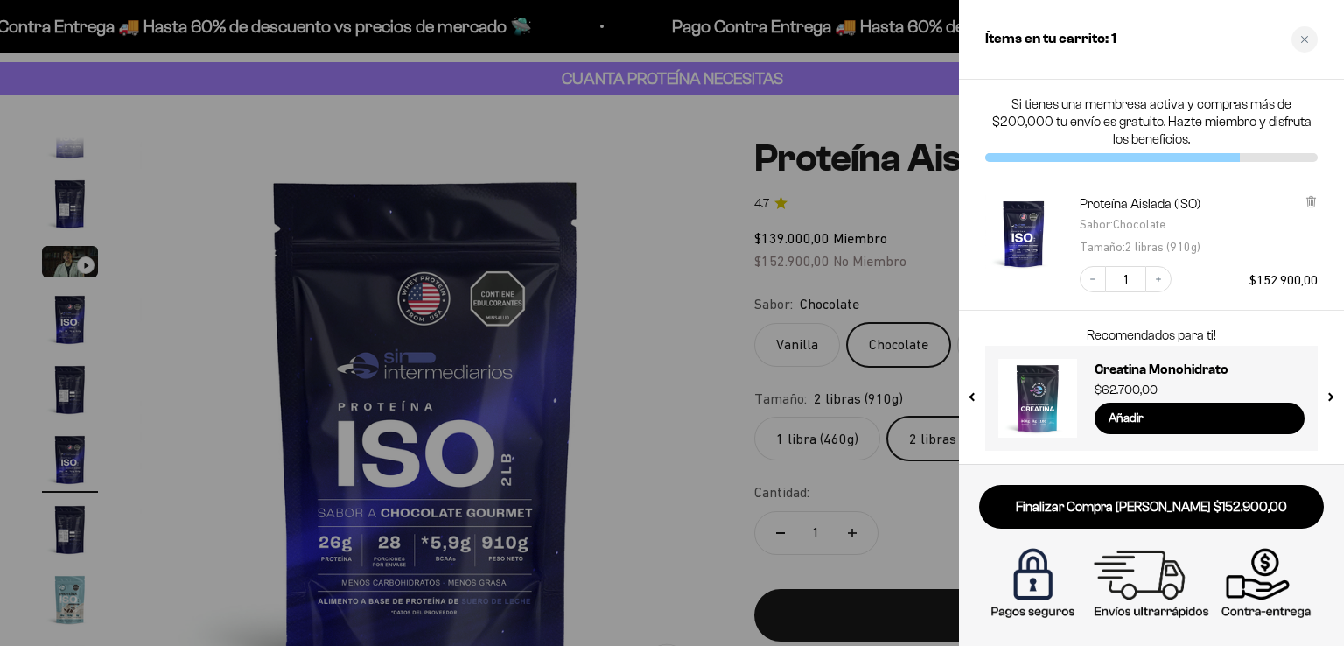
click at [1150, 506] on link "Finalizar Compra [PERSON_NAME] $152.900,00" at bounding box center [1151, 507] width 345 height 45
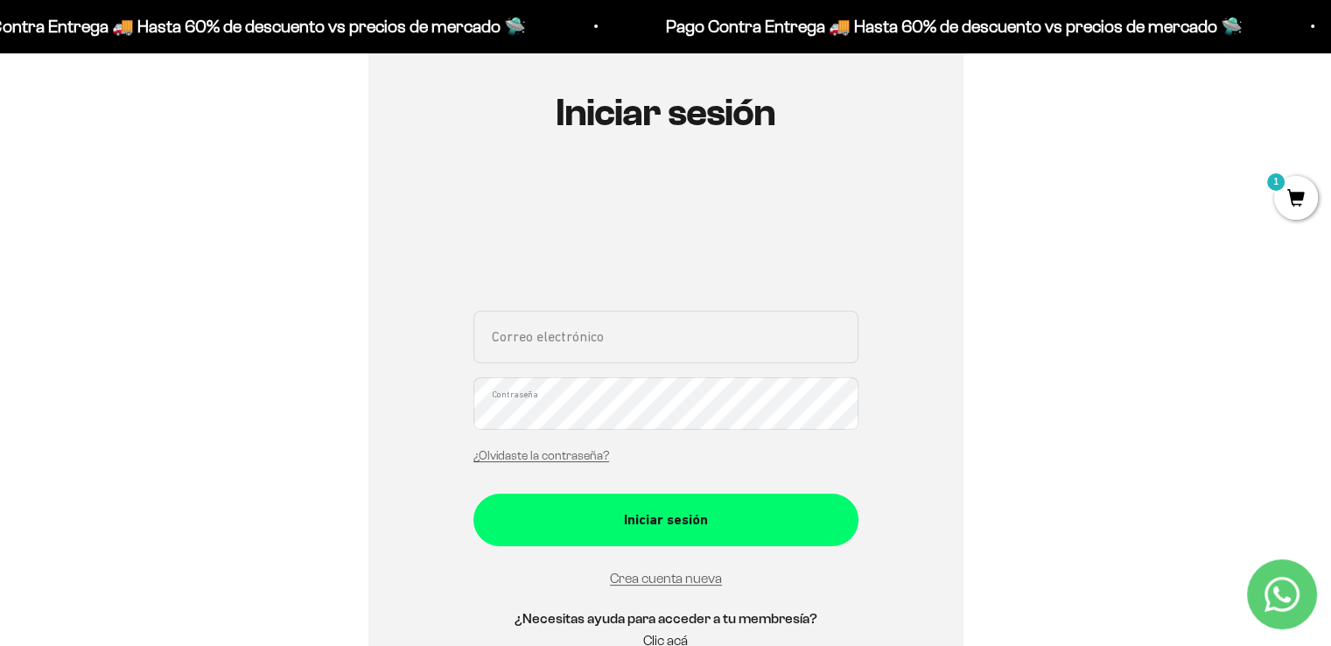
scroll to position [350, 0]
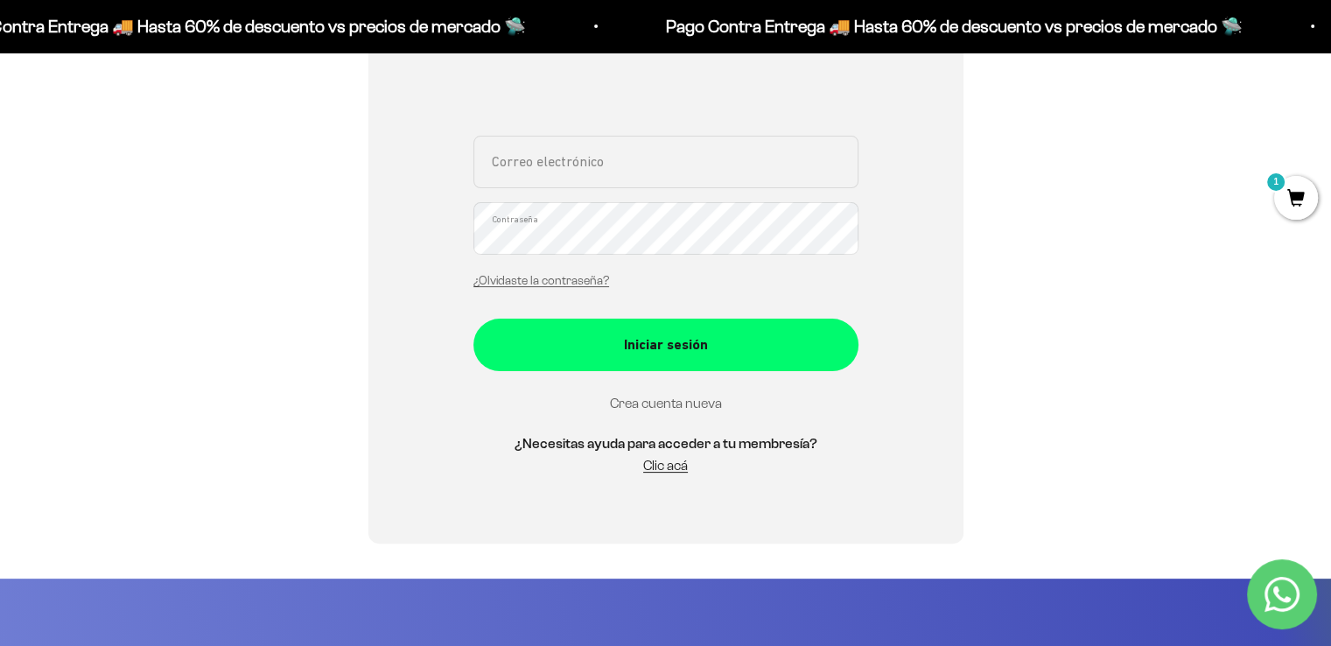
click at [697, 397] on link "Crea cuenta nueva" at bounding box center [666, 403] width 112 height 15
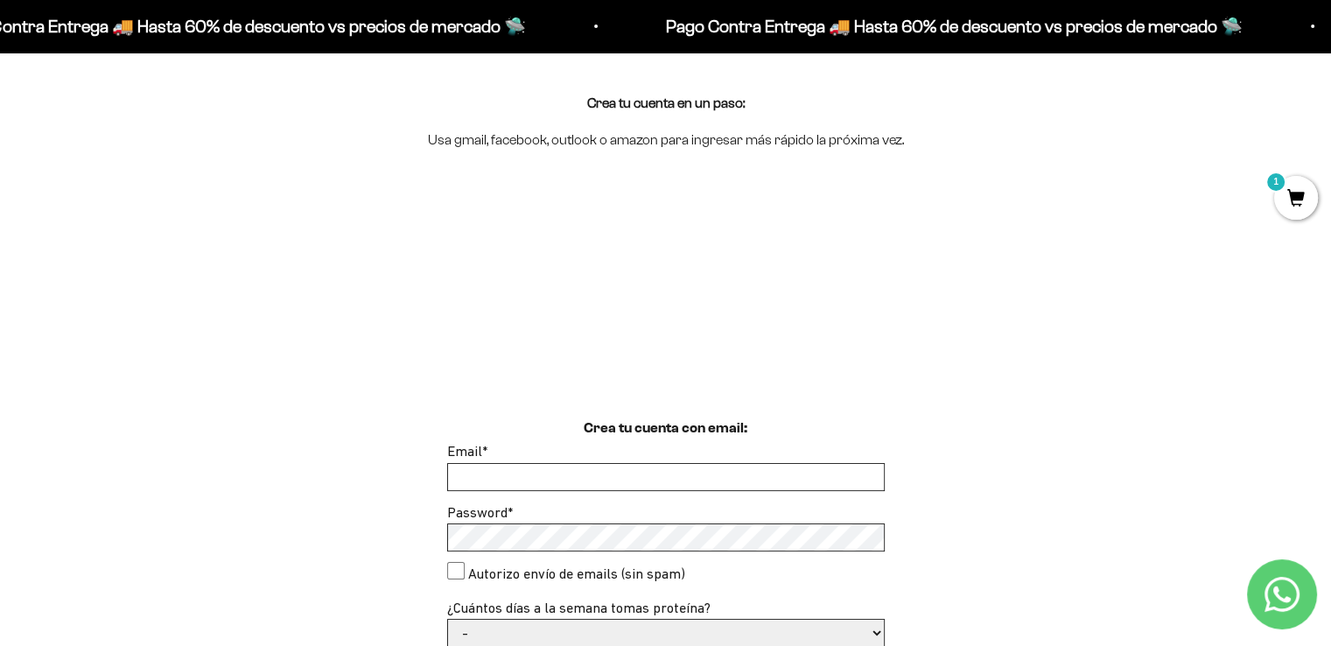
scroll to position [263, 0]
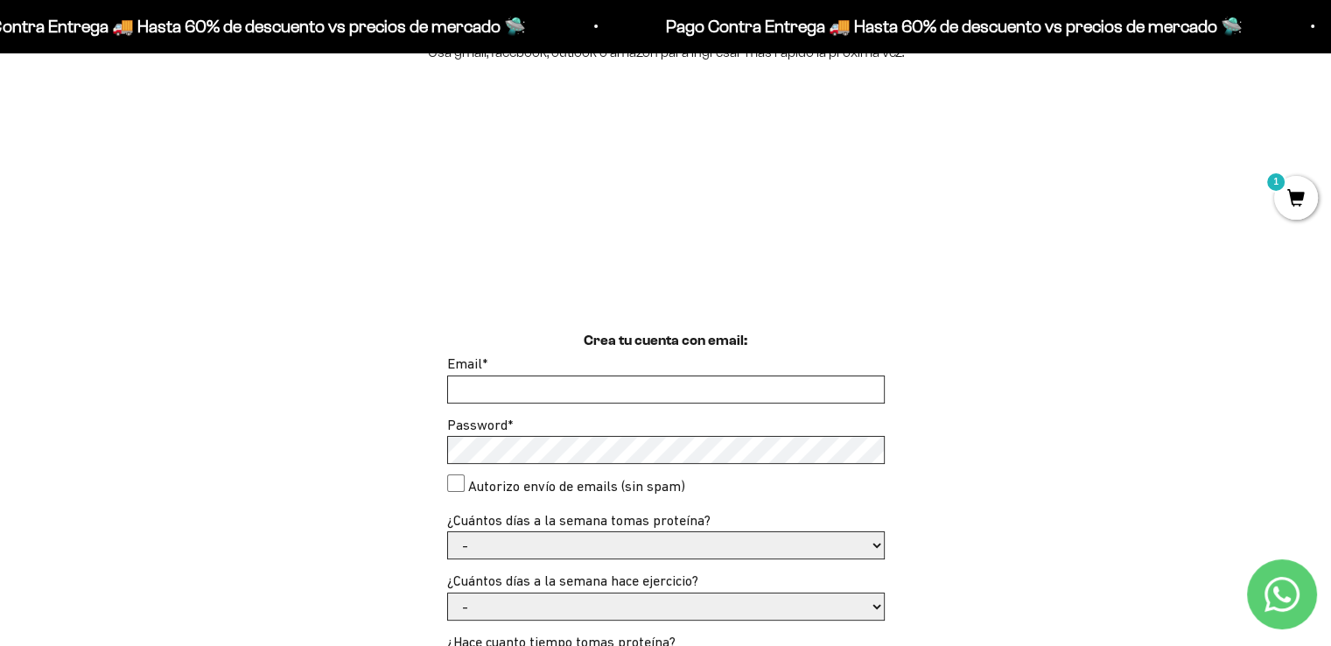
click at [705, 377] on input "Email *" at bounding box center [666, 389] width 436 height 26
type input "manuelaeconomia2018@gmail.com"
click at [485, 541] on select "- 1 o 2 3 a 5 6 o 7" at bounding box center [666, 545] width 436 height 26
click at [485, 542] on select "- 1 o 2 3 a 5 6 o 7" at bounding box center [666, 545] width 436 height 26
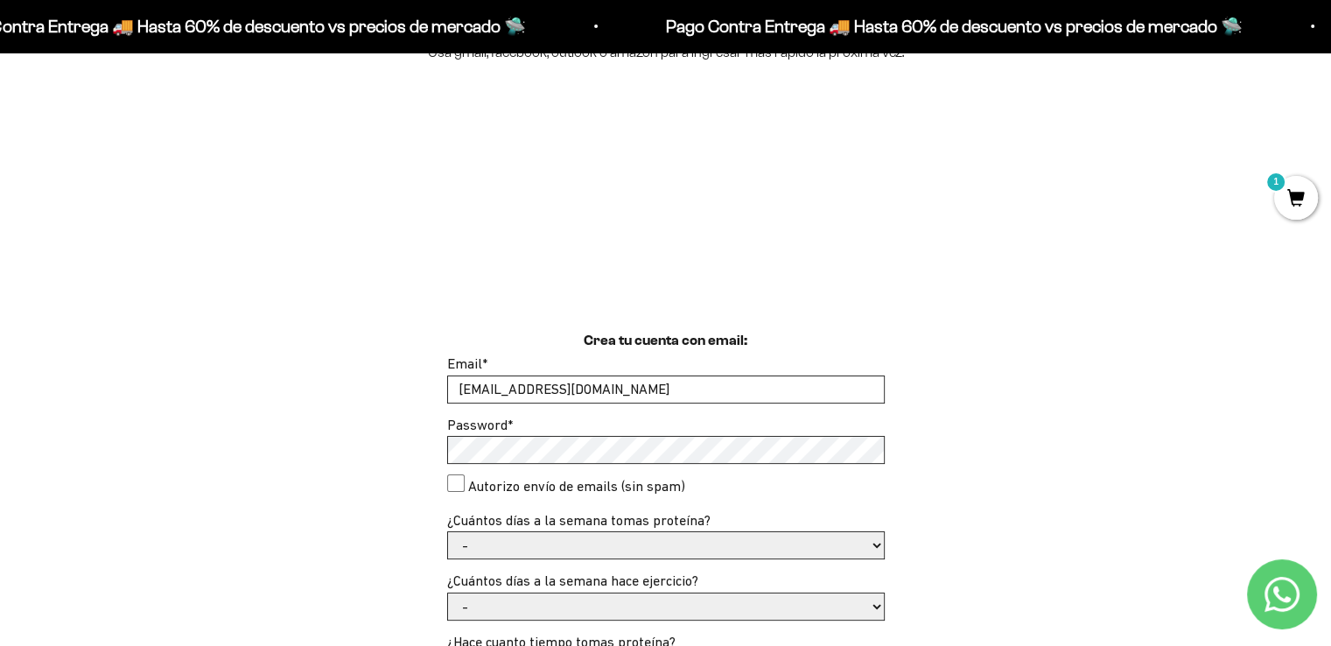
select select "6 o 7"
click at [448, 532] on select "- 1 o 2 3 a 5 6 o 7" at bounding box center [666, 545] width 436 height 26
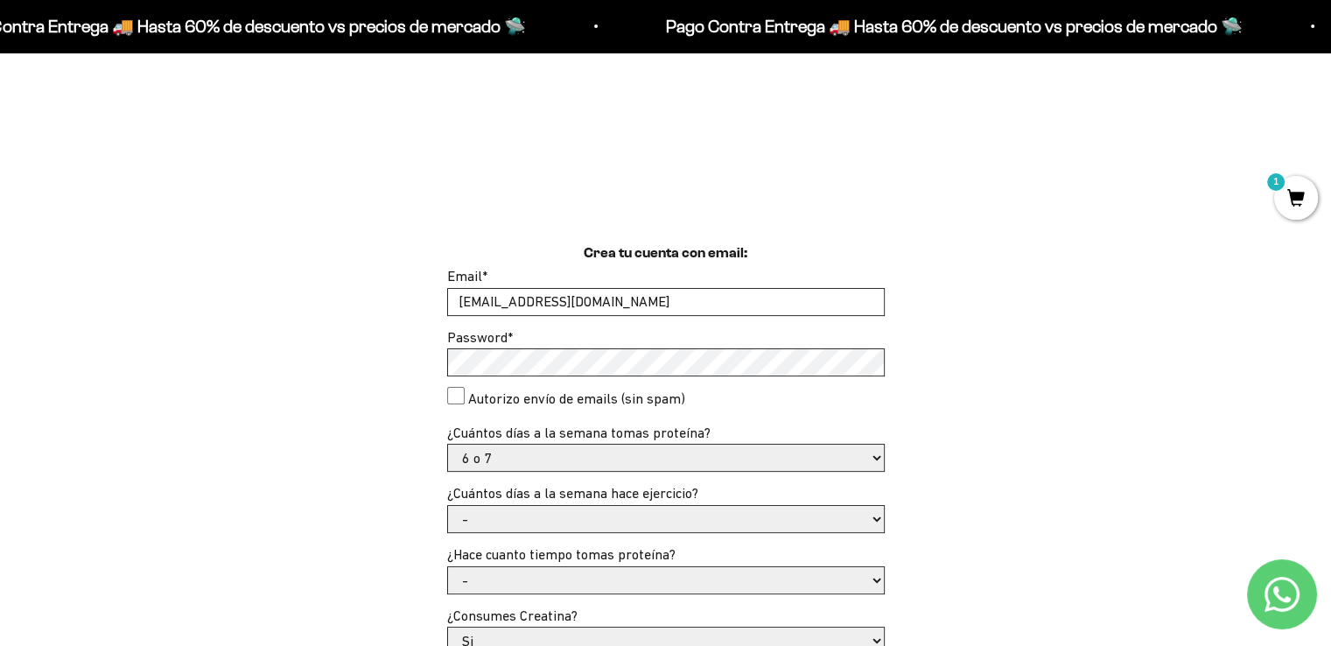
click at [564, 516] on select "- No hago 1 a 2 días 3 a 5 días 6 o 7 días" at bounding box center [666, 519] width 436 height 26
click at [571, 522] on select "- No hago 1 a 2 días 3 a 5 días 6 o 7 días" at bounding box center [666, 519] width 436 height 26
select select "6 o 7 días"
click at [448, 506] on select "- No hago 1 a 2 días 3 a 5 días 6 o 7 días" at bounding box center [666, 519] width 436 height 26
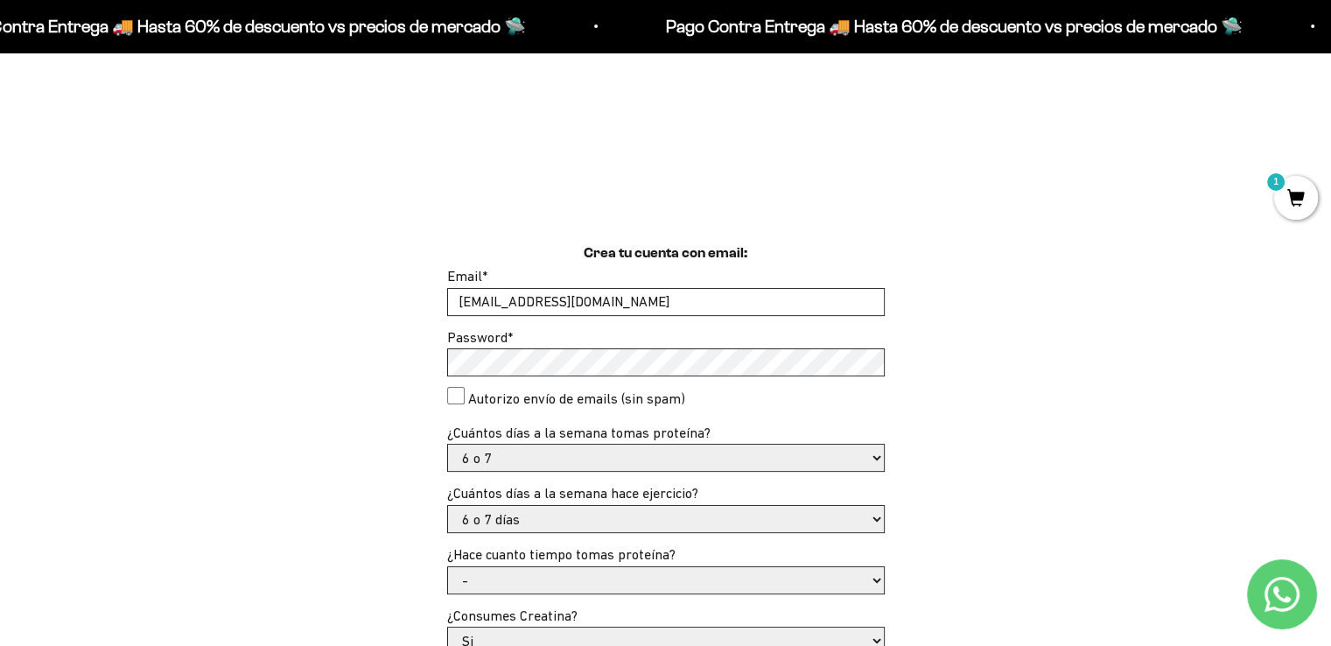
scroll to position [438, 0]
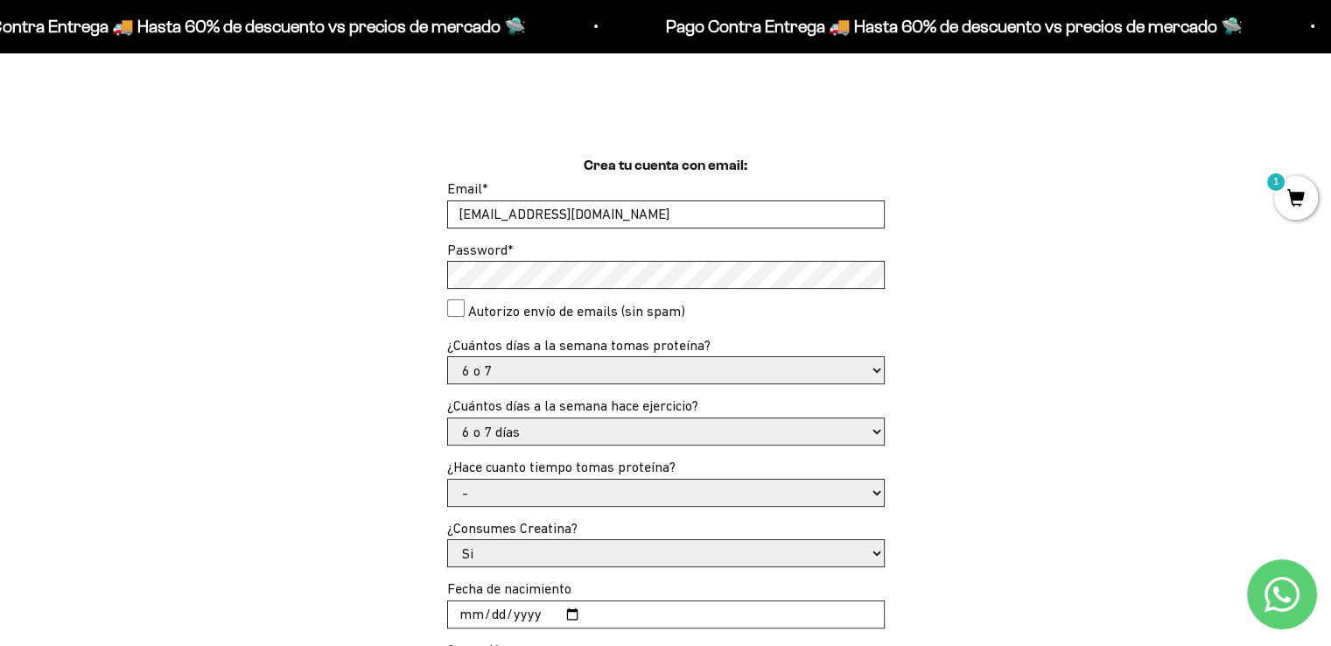
click at [500, 498] on select "- Apenas estoy empezando Menos de 6 meses Más de 6 meses Hace más de un año" at bounding box center [666, 493] width 436 height 26
select select "Apenas estoy empezando"
click at [448, 480] on select "- Apenas estoy empezando Menos de 6 meses Más de 6 meses Hace más de un año" at bounding box center [666, 493] width 436 height 26
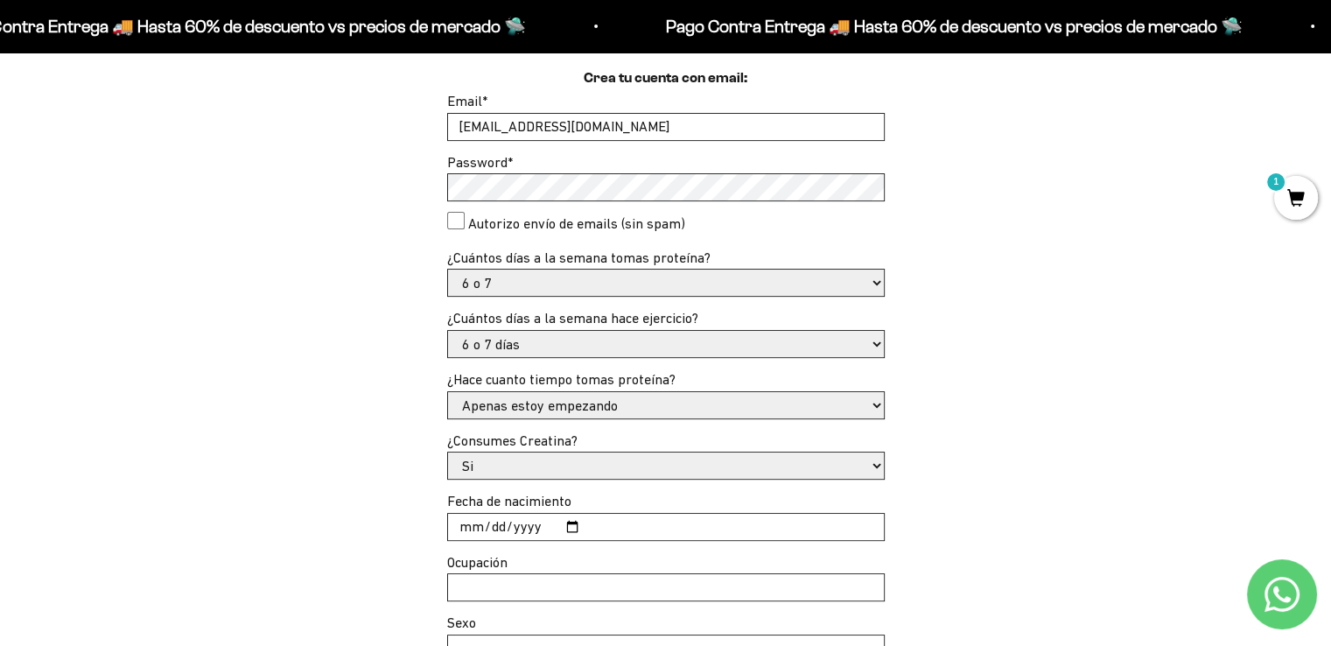
click at [534, 466] on select "Si No" at bounding box center [666, 465] width 436 height 26
select select "No"
click at [448, 452] on select "Si No" at bounding box center [666, 465] width 436 height 26
click at [536, 515] on input "Fecha de nacimiento" at bounding box center [666, 527] width 436 height 26
click at [519, 530] on input "Fecha de nacimiento" at bounding box center [666, 527] width 436 height 26
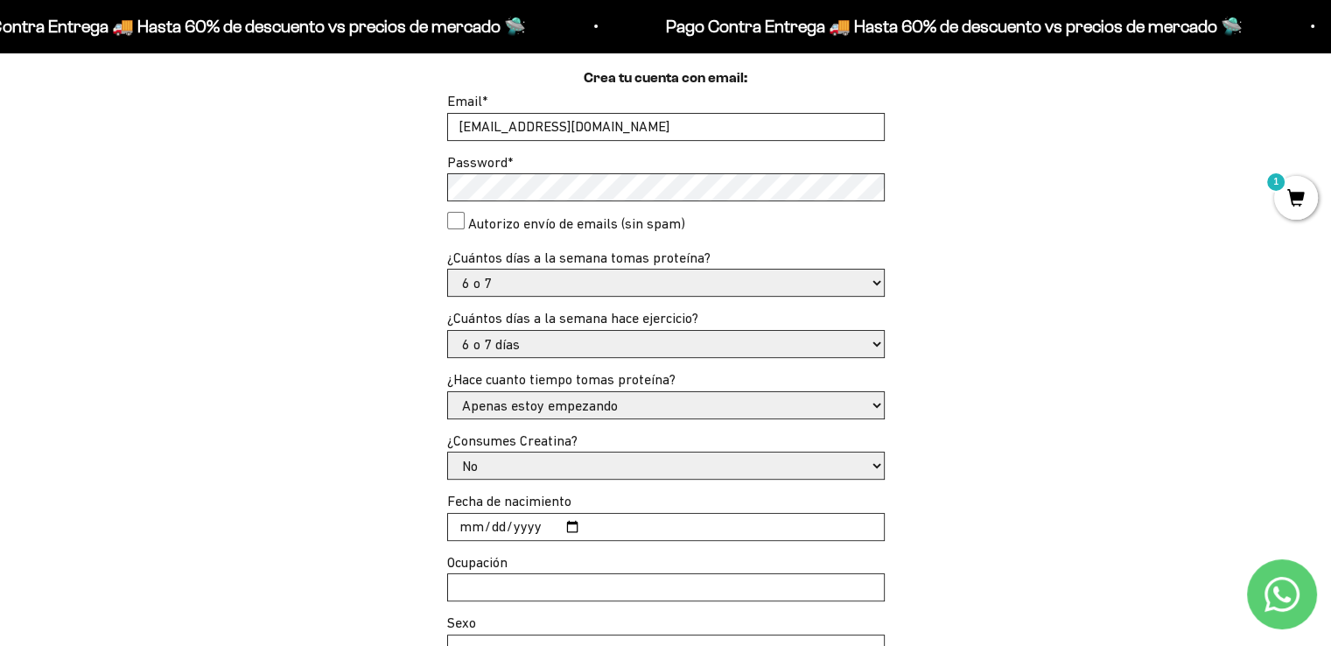
click at [466, 529] on input "Fecha de nacimiento" at bounding box center [666, 527] width 436 height 26
type input "1991-11-10"
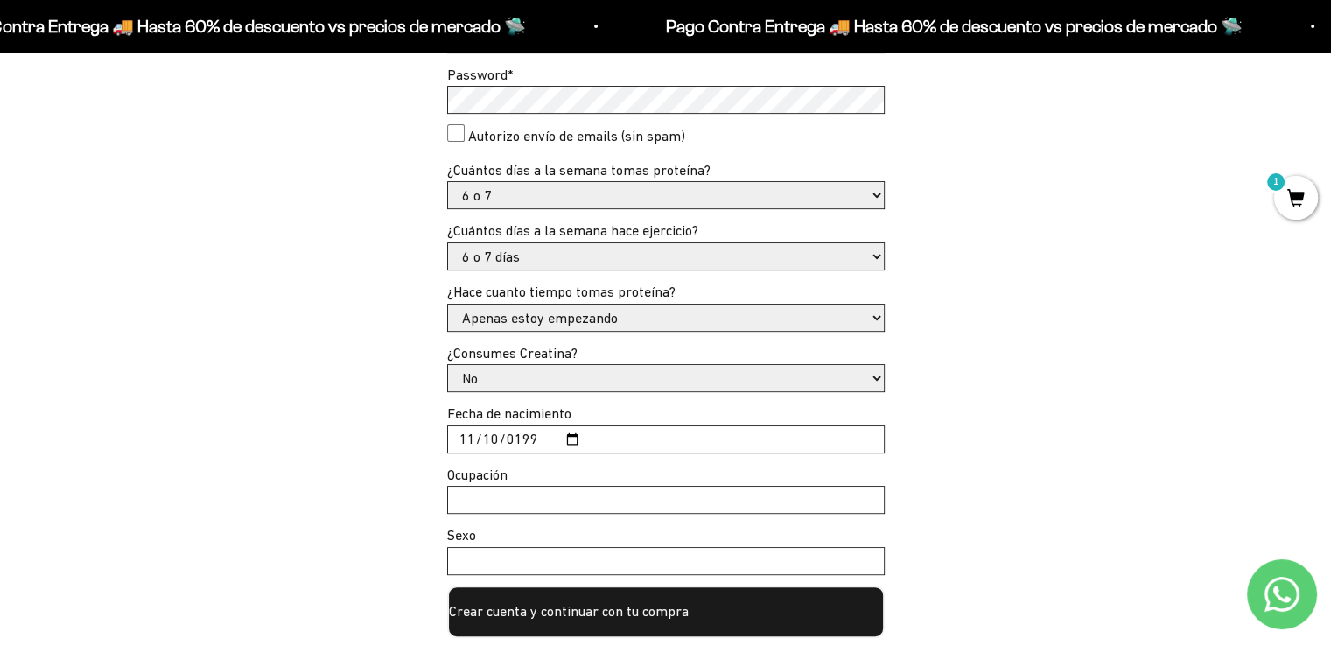
scroll to position [700, 0]
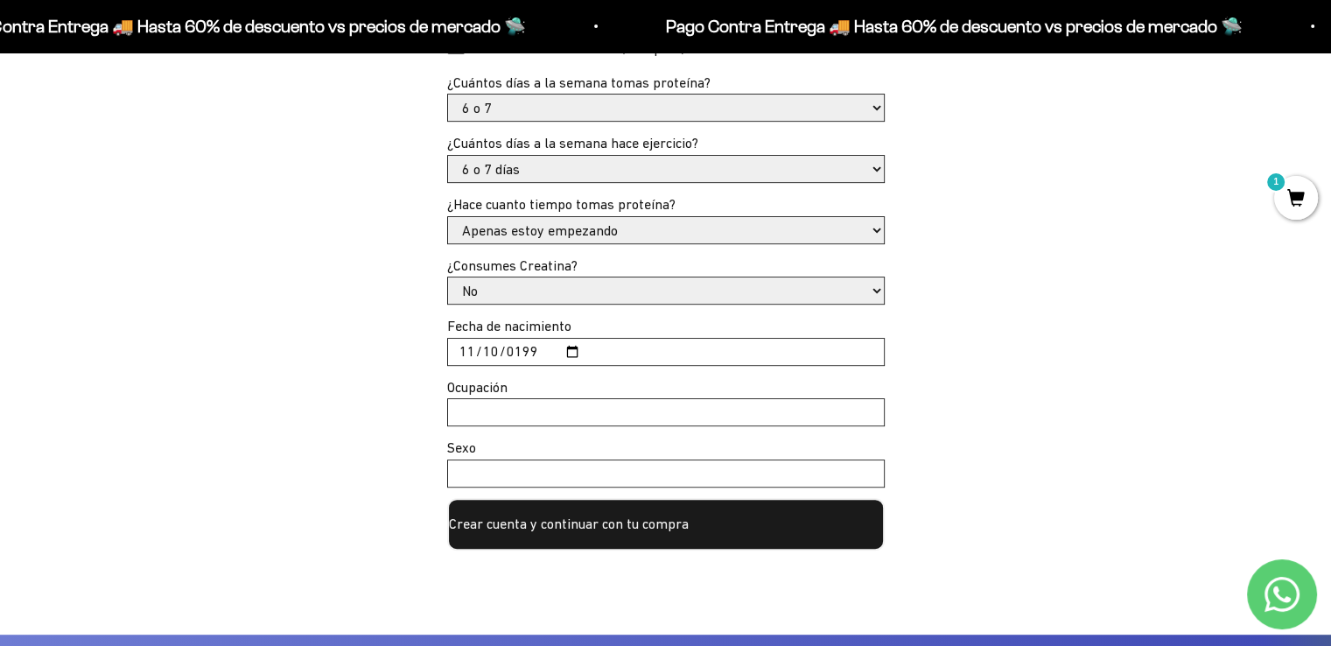
click at [588, 417] on input "Ocupación" at bounding box center [666, 412] width 436 height 26
type input "Economista"
click at [586, 466] on input "Sexo" at bounding box center [666, 473] width 436 height 26
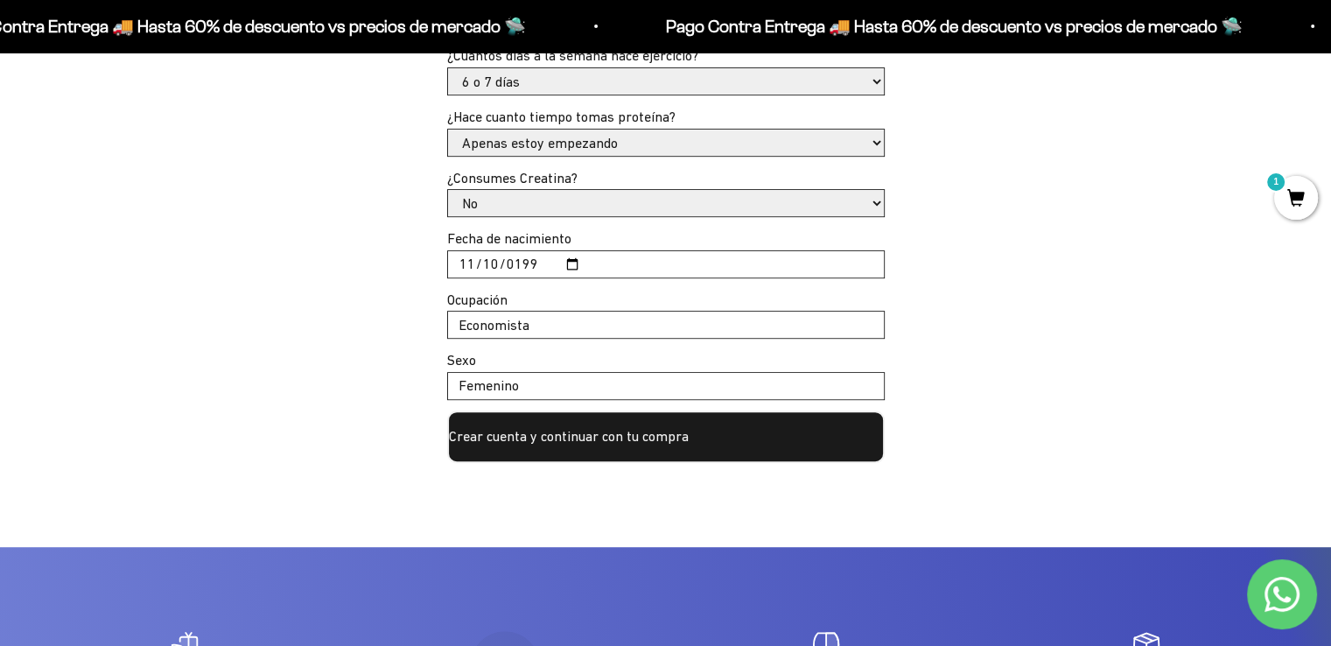
type input "Femenino"
click at [665, 443] on button "Crear cuenta y continuar con tu compra" at bounding box center [666, 436] width 438 height 53
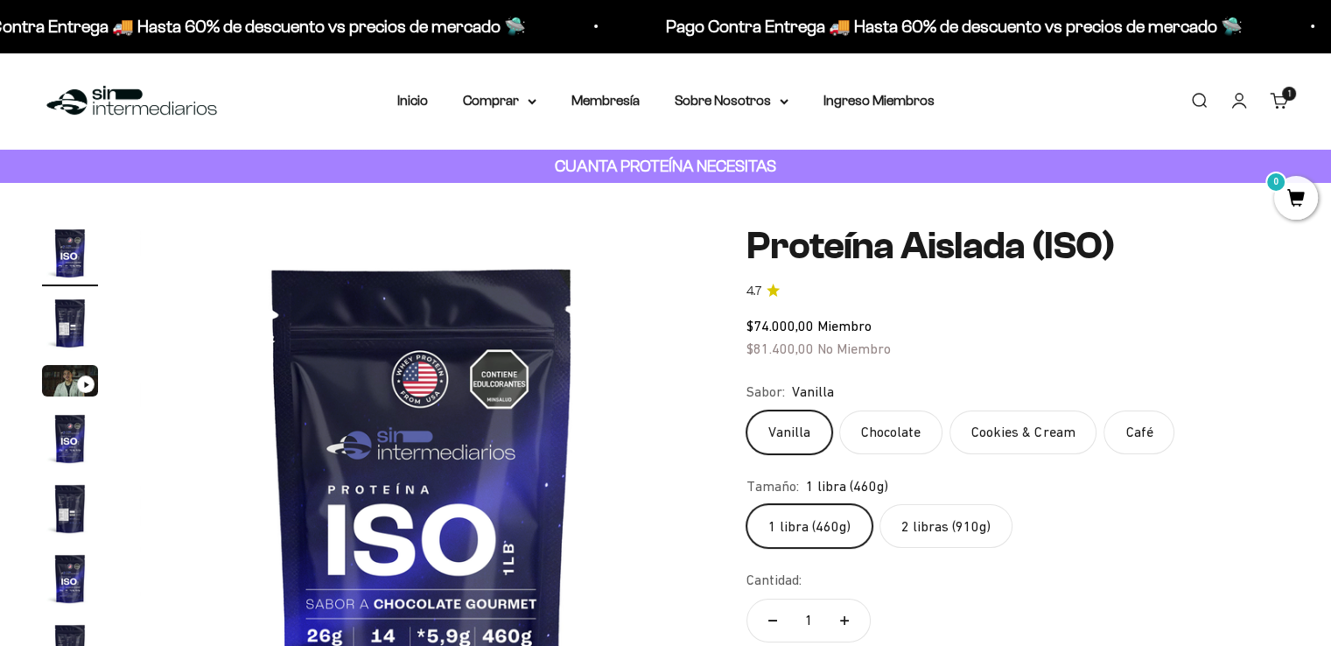
scroll to position [175, 0]
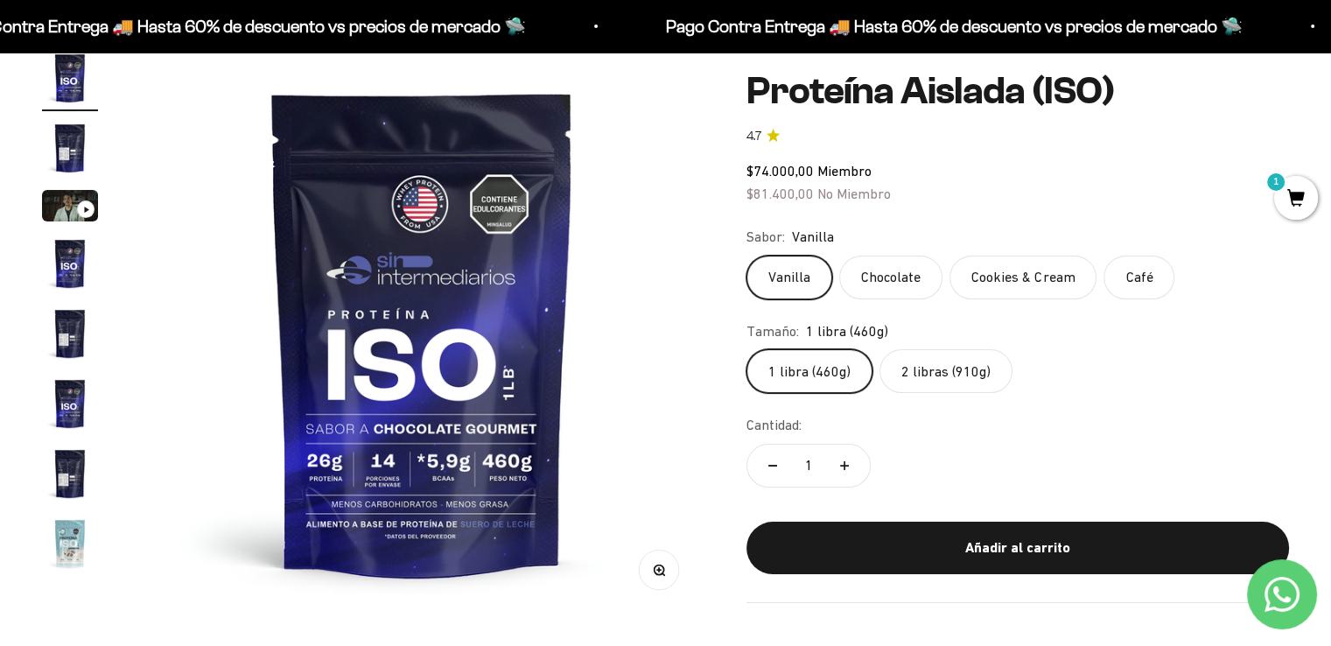
click at [937, 365] on label "2 libras (910g)" at bounding box center [945, 371] width 133 height 44
click at [746, 349] on input "2 libras (910g)" at bounding box center [746, 348] width 1 height 1
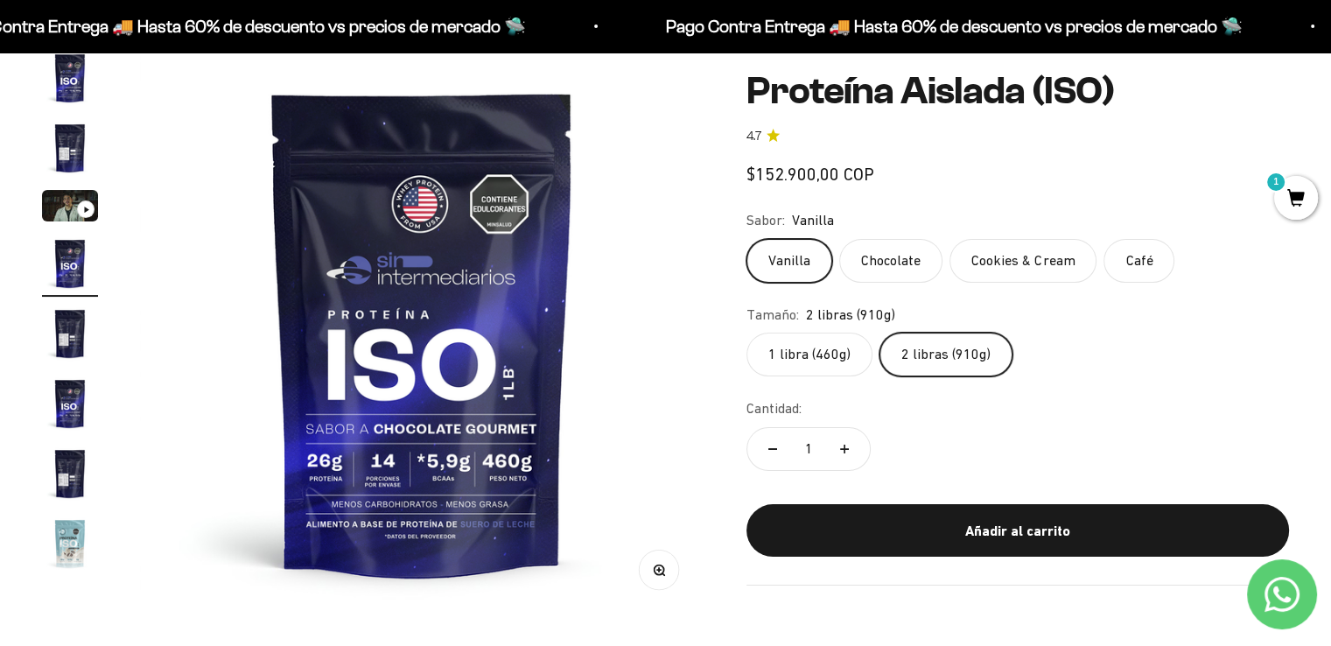
scroll to position [0, 1757]
